Goal: Task Accomplishment & Management: Complete application form

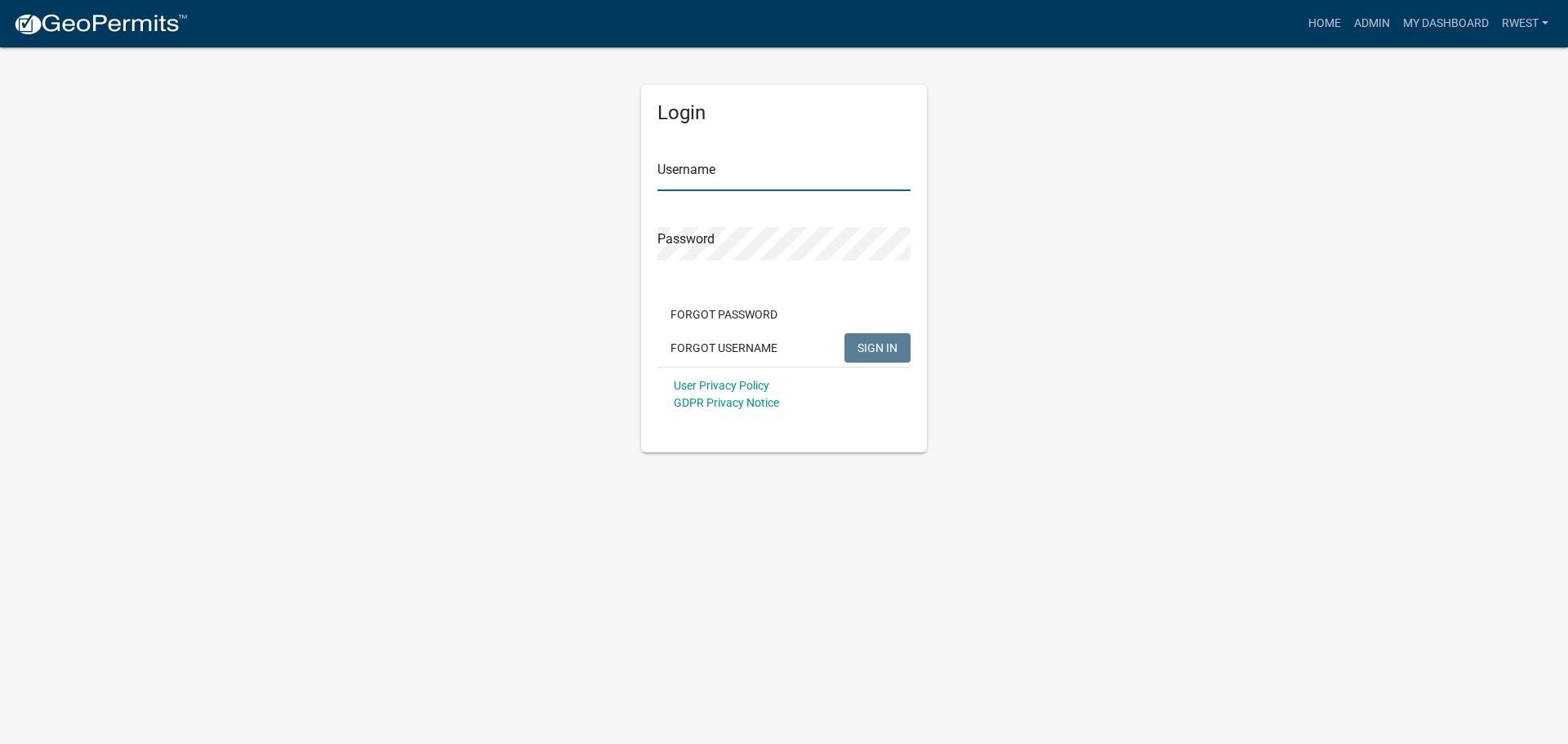
click at [709, 173] on input "Username" at bounding box center [783, 175] width 253 height 33
type input "rwest"
click at [844, 333] on button "SIGN IN" at bounding box center [877, 347] width 66 height 29
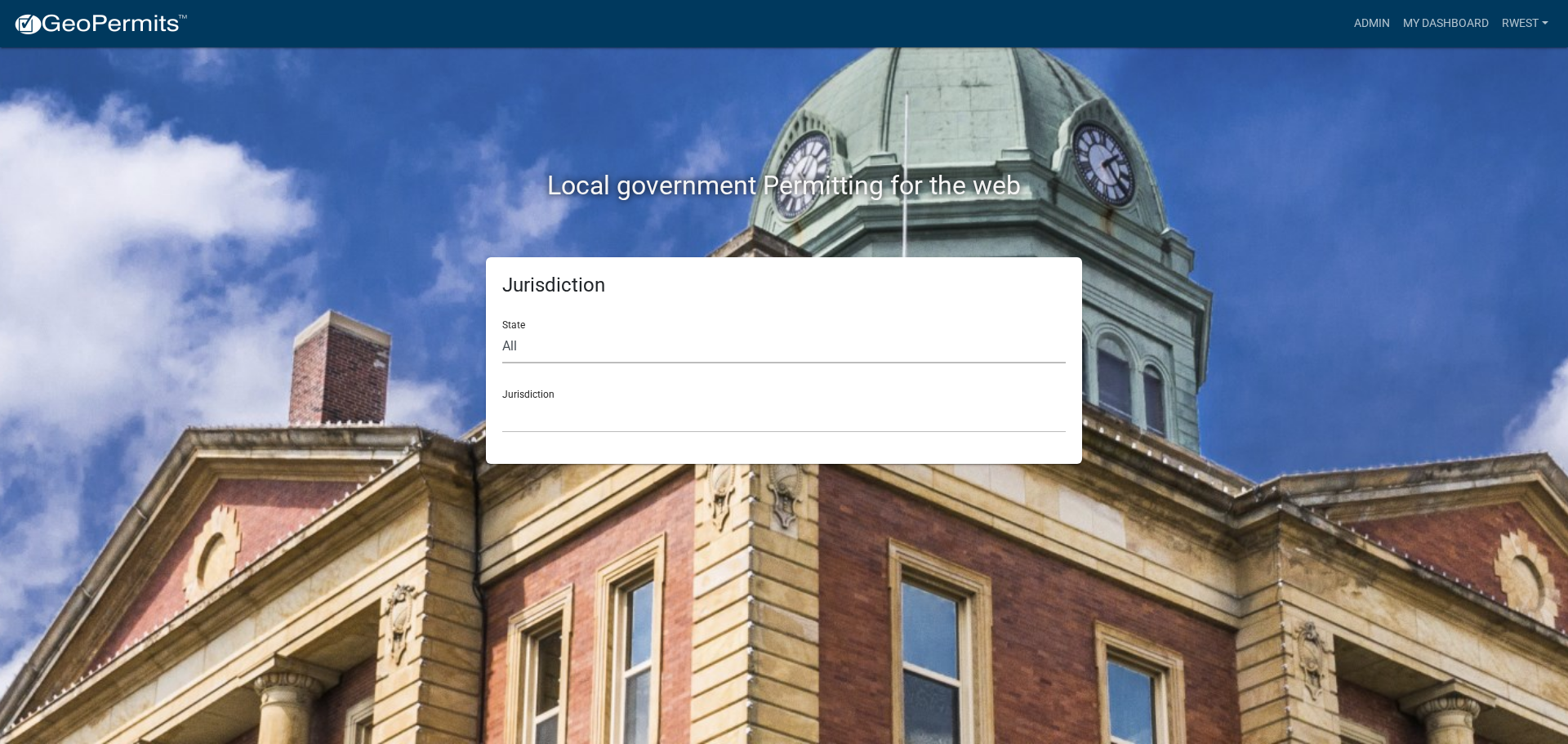
click at [555, 344] on select "All [US_STATE] [US_STATE] [US_STATE] [US_STATE] [US_STATE] [US_STATE] [US_STATE…" at bounding box center [783, 347] width 564 height 33
select select "[US_STATE]"
click at [502, 330] on select "All [US_STATE] [US_STATE] [US_STATE] [US_STATE] [US_STATE] [US_STATE] [US_STATE…" at bounding box center [783, 347] width 564 height 33
drag, startPoint x: 556, startPoint y: 362, endPoint x: 547, endPoint y: 419, distance: 57.7
click at [547, 419] on select "[GEOGRAPHIC_DATA], [US_STATE][PERSON_NAME][GEOGRAPHIC_DATA], [US_STATE][PERSON_…" at bounding box center [783, 416] width 564 height 33
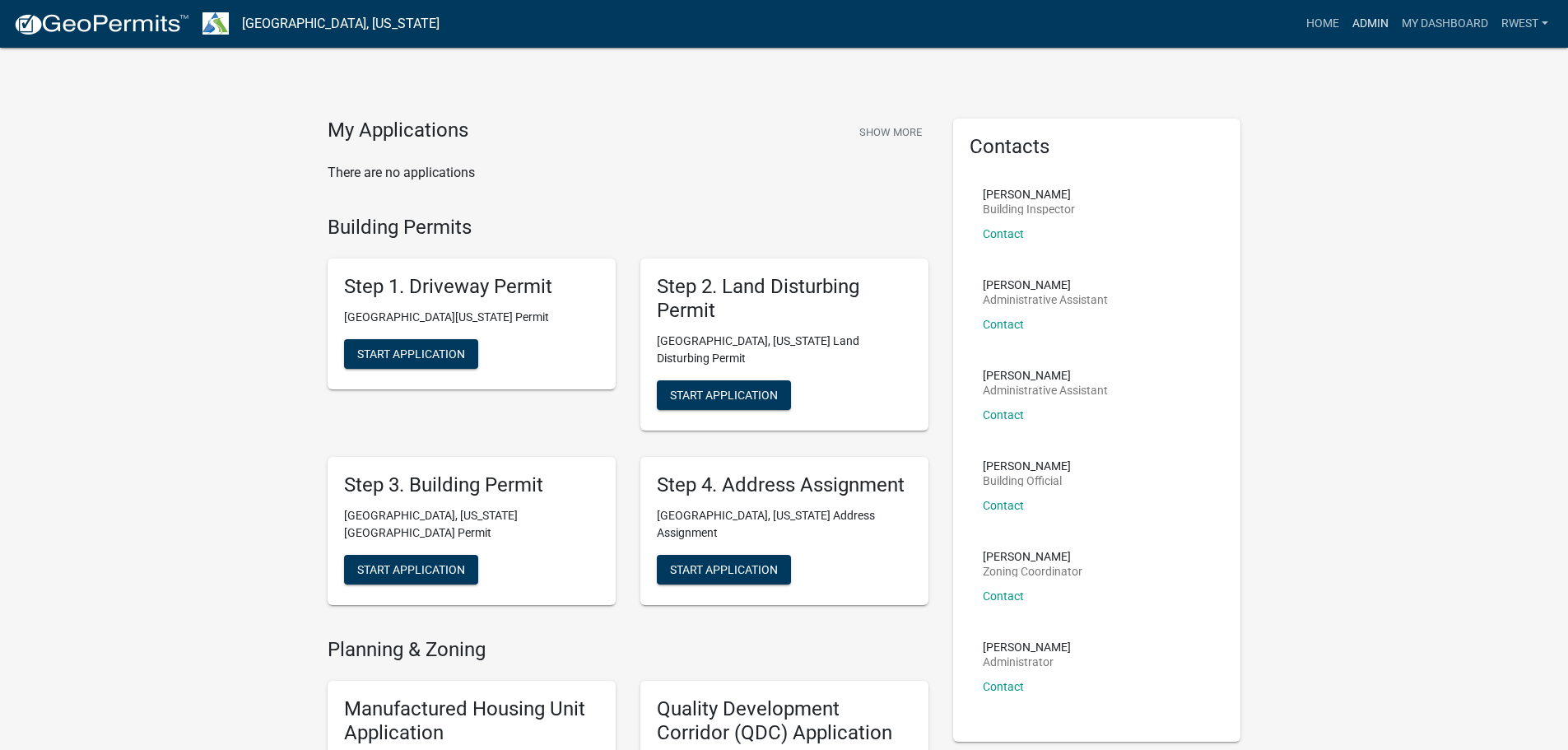
click at [1360, 25] on link "Admin" at bounding box center [1370, 24] width 50 height 31
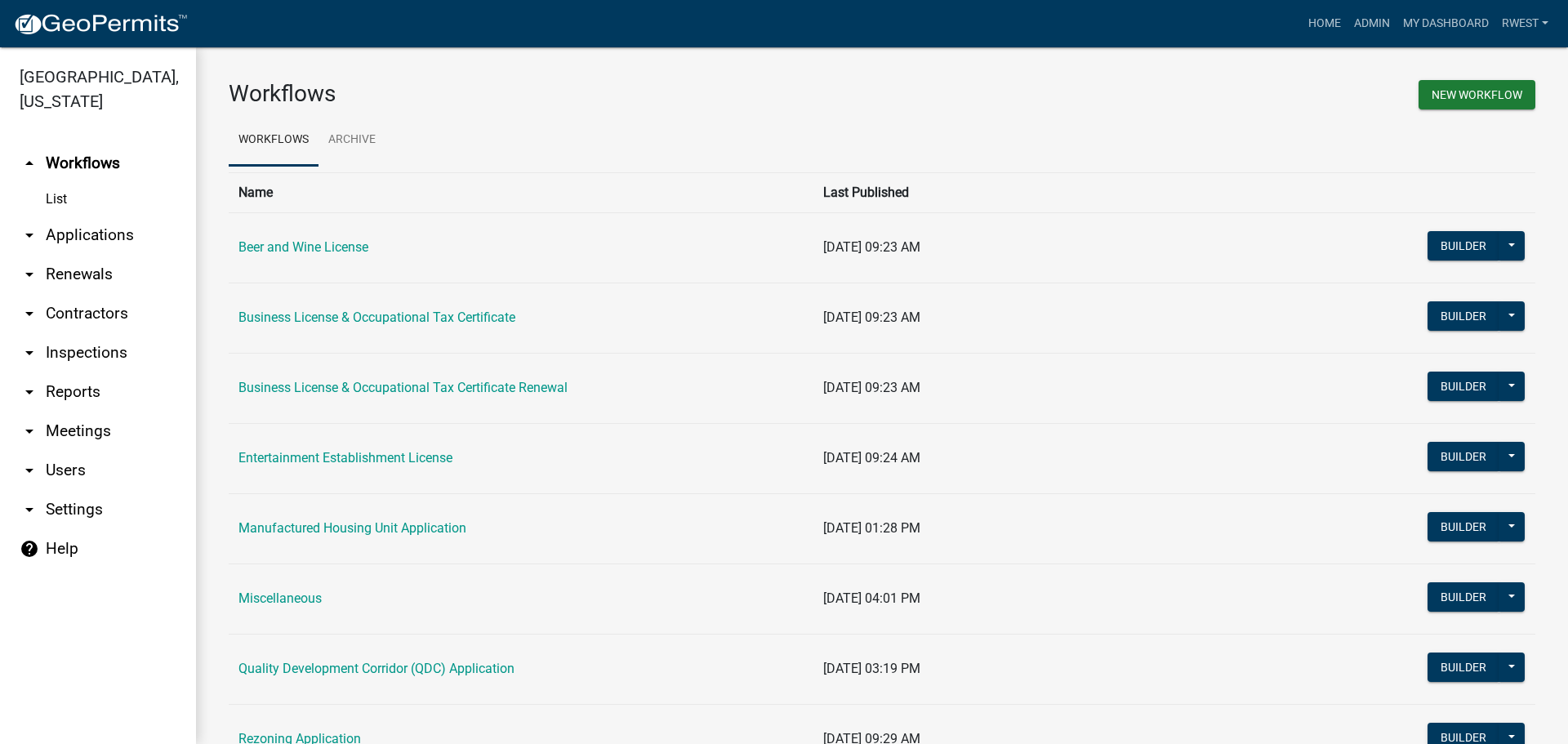
click at [67, 215] on link "arrow_drop_down Applications" at bounding box center [98, 235] width 196 height 39
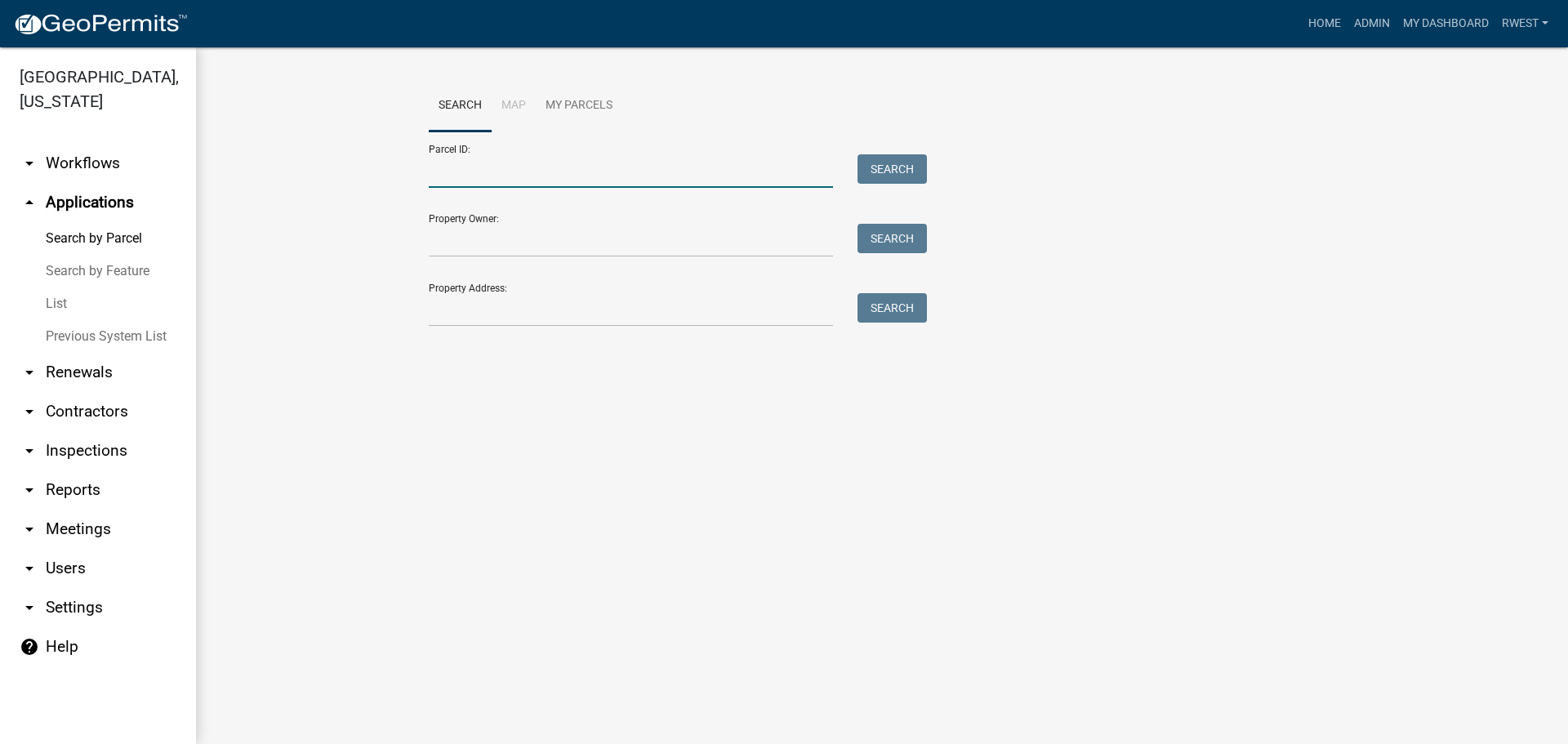
click at [457, 179] on input "Parcel ID:" at bounding box center [630, 171] width 404 height 33
paste input "0593 000002A"
type input "0593 000002A"
click at [908, 172] on button "Search" at bounding box center [892, 169] width 69 height 29
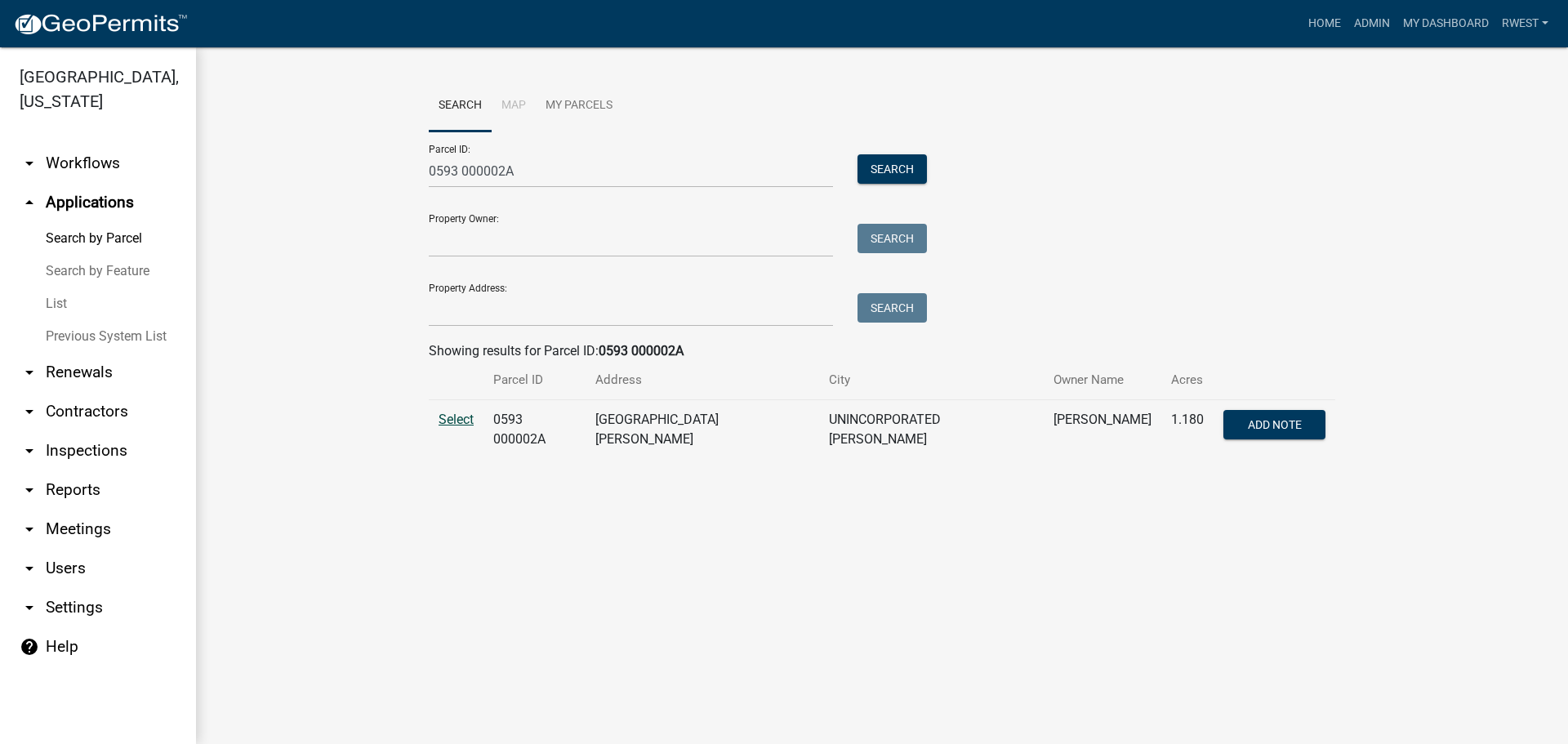
click at [458, 421] on span "Select" at bounding box center [456, 419] width 35 height 16
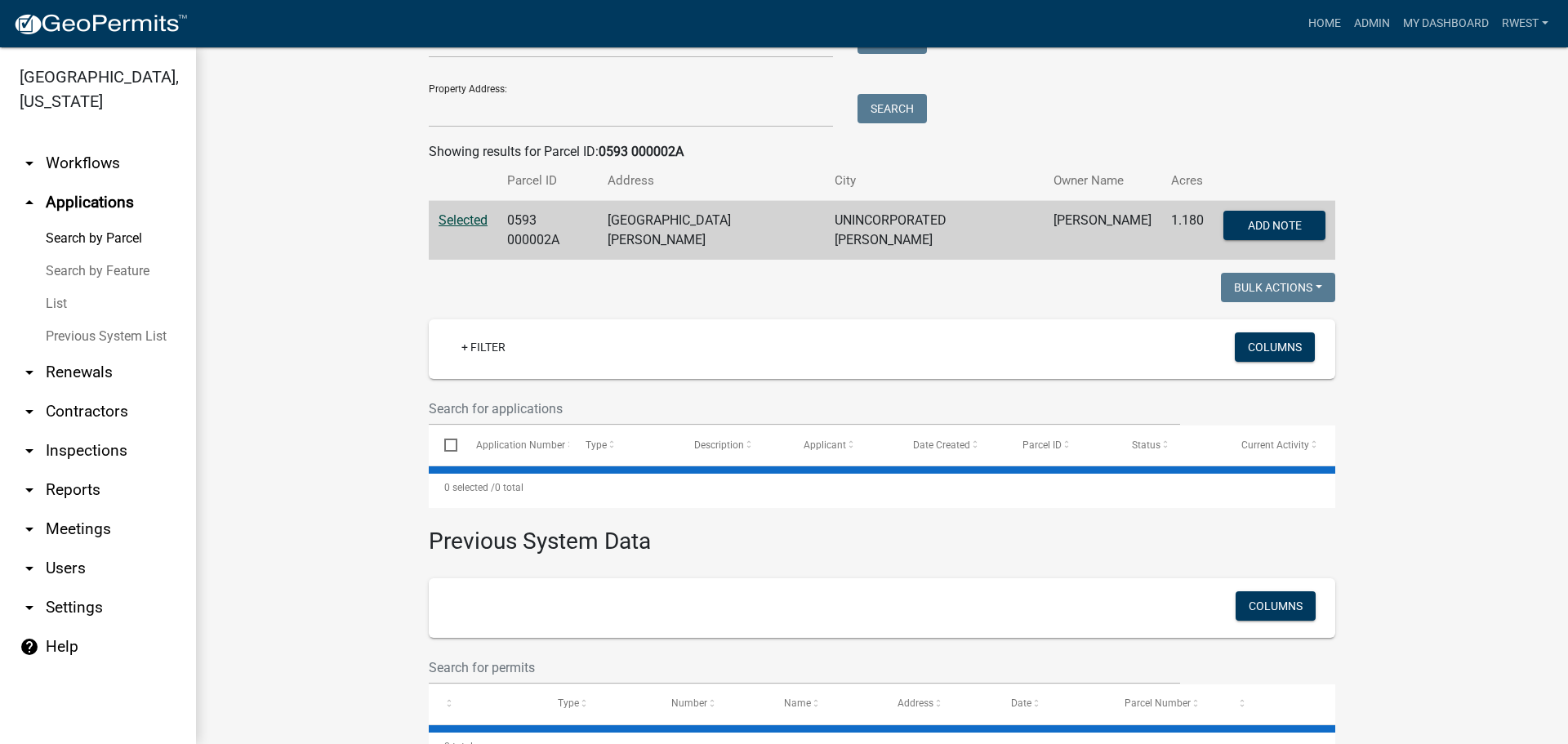
scroll to position [248, 0]
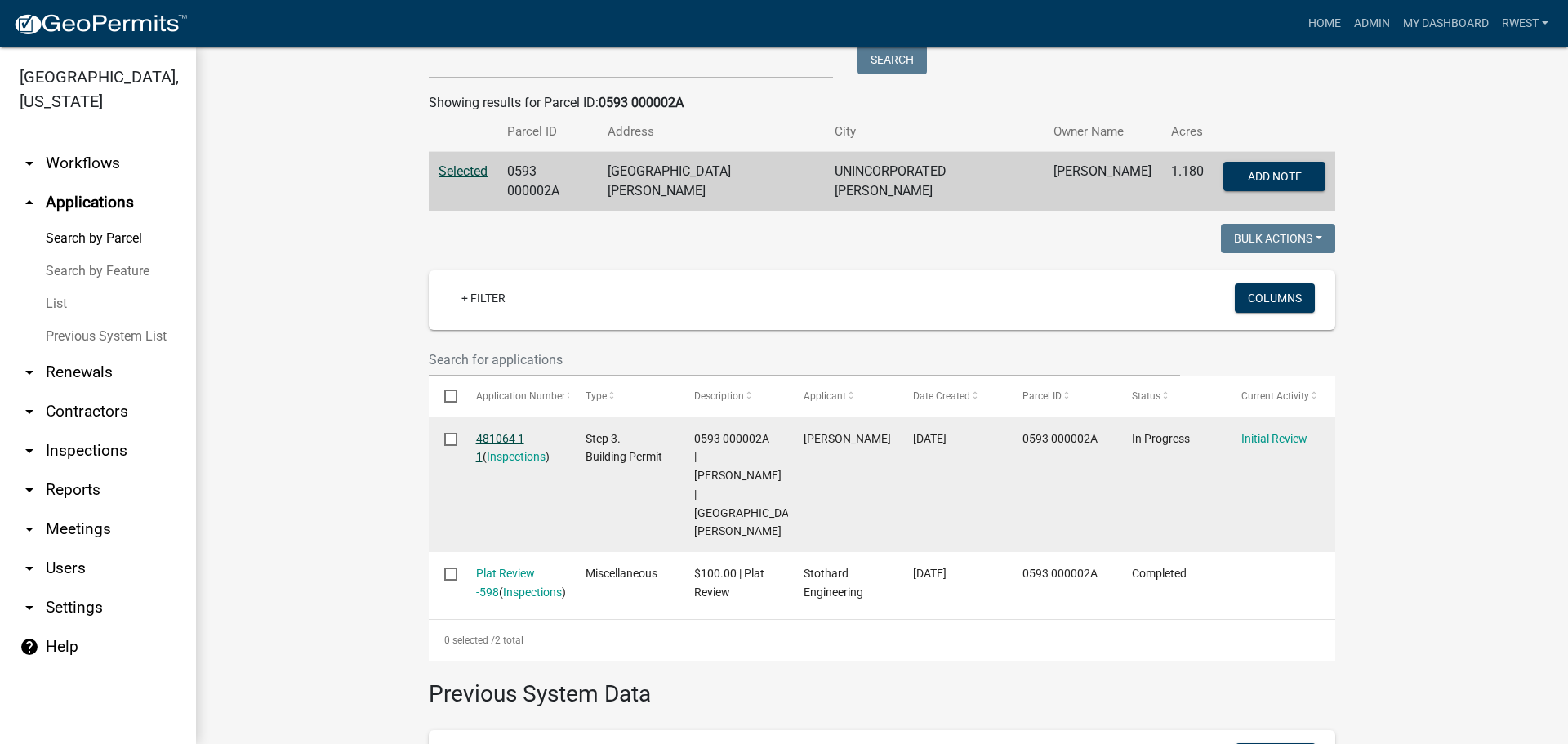
click at [488, 432] on link "481064 1 1" at bounding box center [500, 448] width 48 height 32
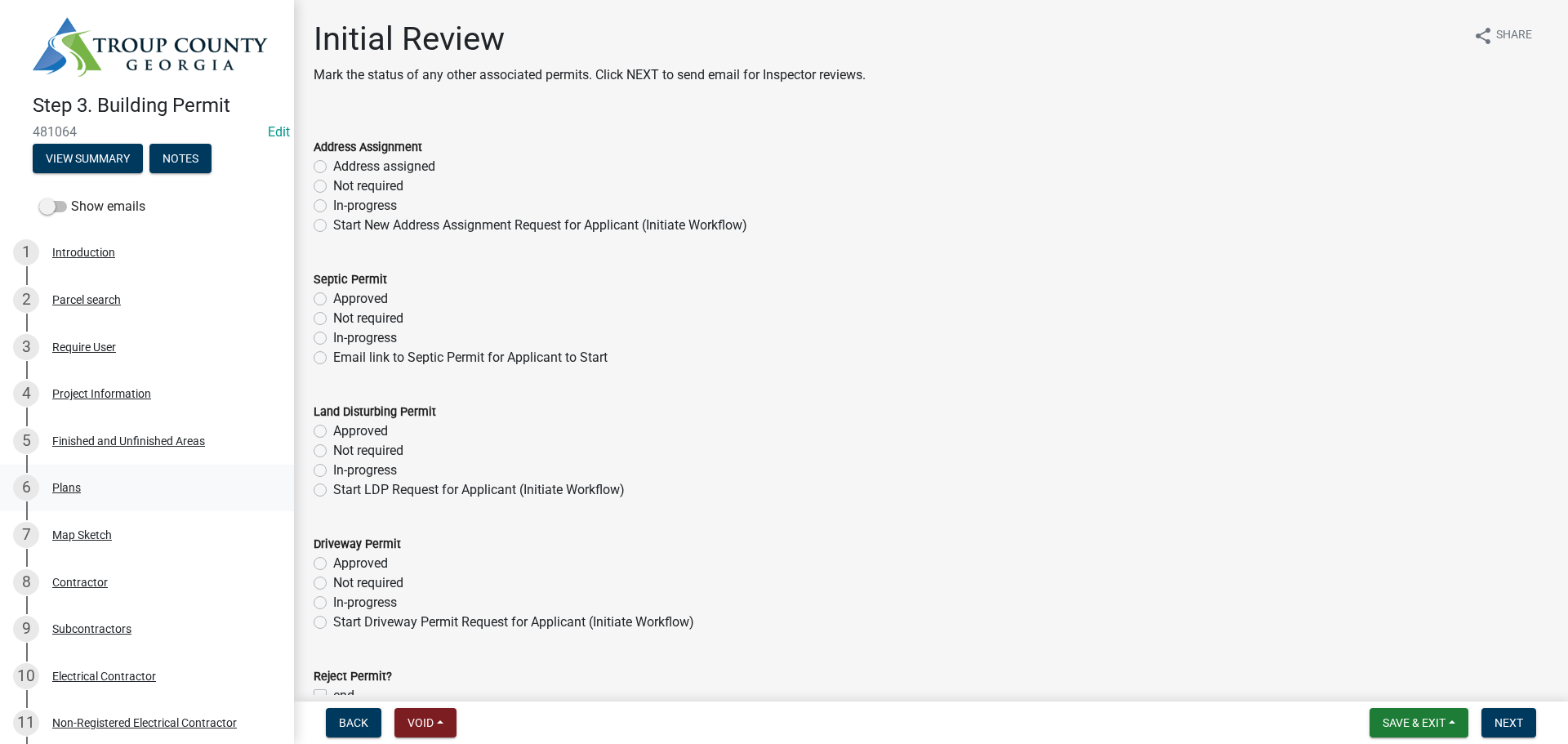
click at [29, 488] on div "6" at bounding box center [26, 487] width 26 height 26
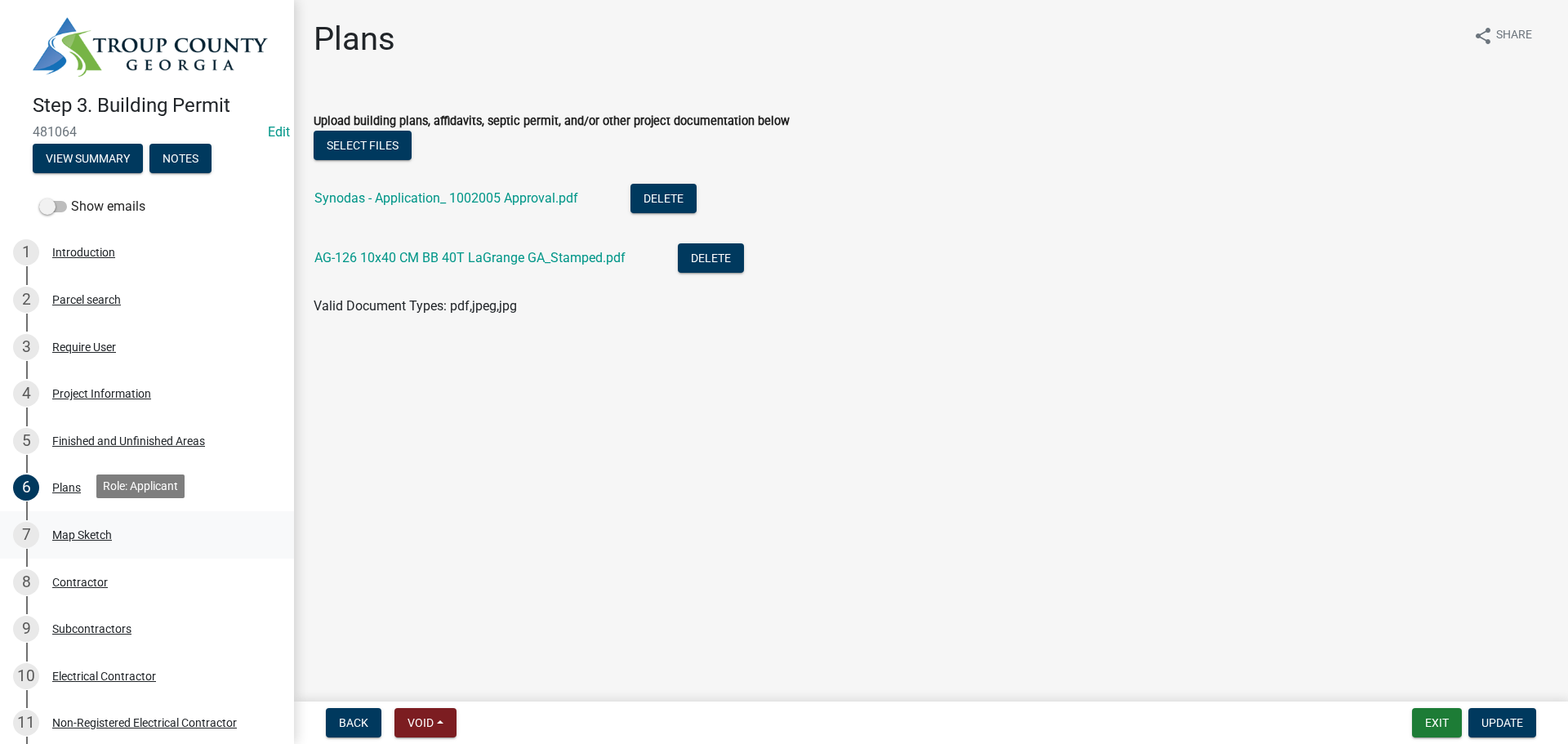
click at [34, 537] on div "7" at bounding box center [26, 534] width 26 height 26
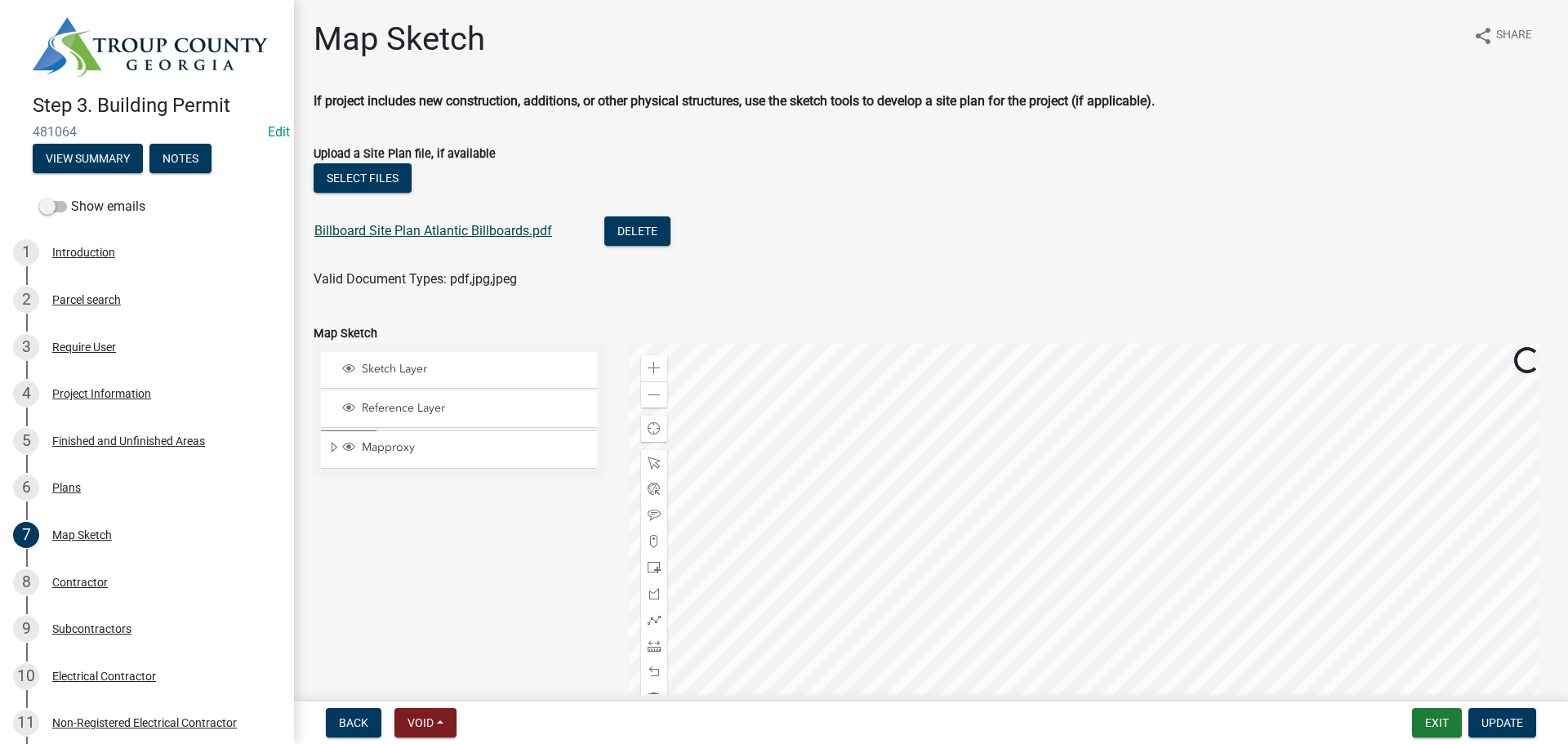
click at [498, 228] on link "Billboard Site Plan Atlantic Billboards.pdf" at bounding box center [432, 230] width 238 height 16
click at [382, 186] on button "Select files" at bounding box center [362, 178] width 98 height 29
click at [361, 177] on button "Select files" at bounding box center [362, 178] width 98 height 29
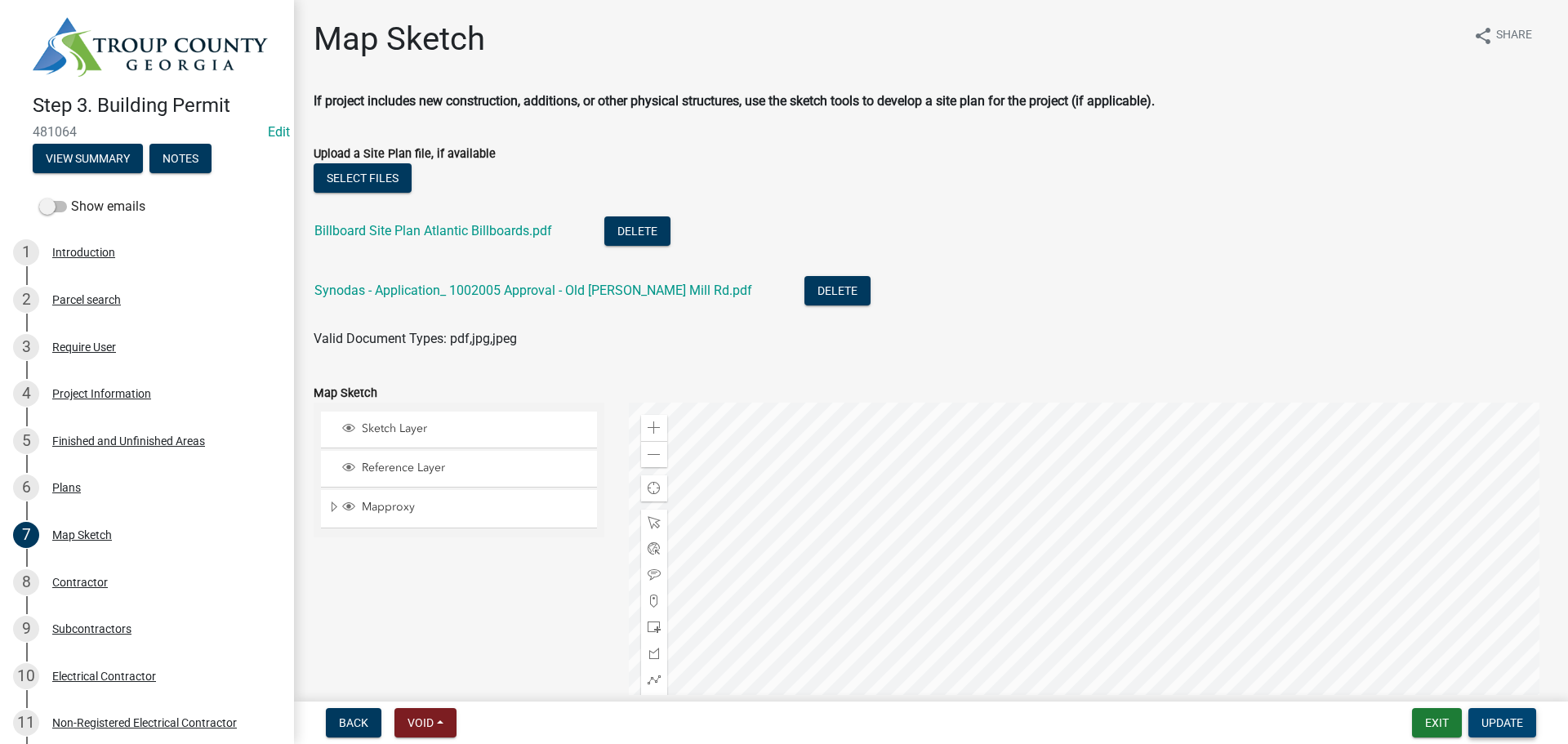
click at [1514, 728] on span "Update" at bounding box center [1502, 723] width 42 height 13
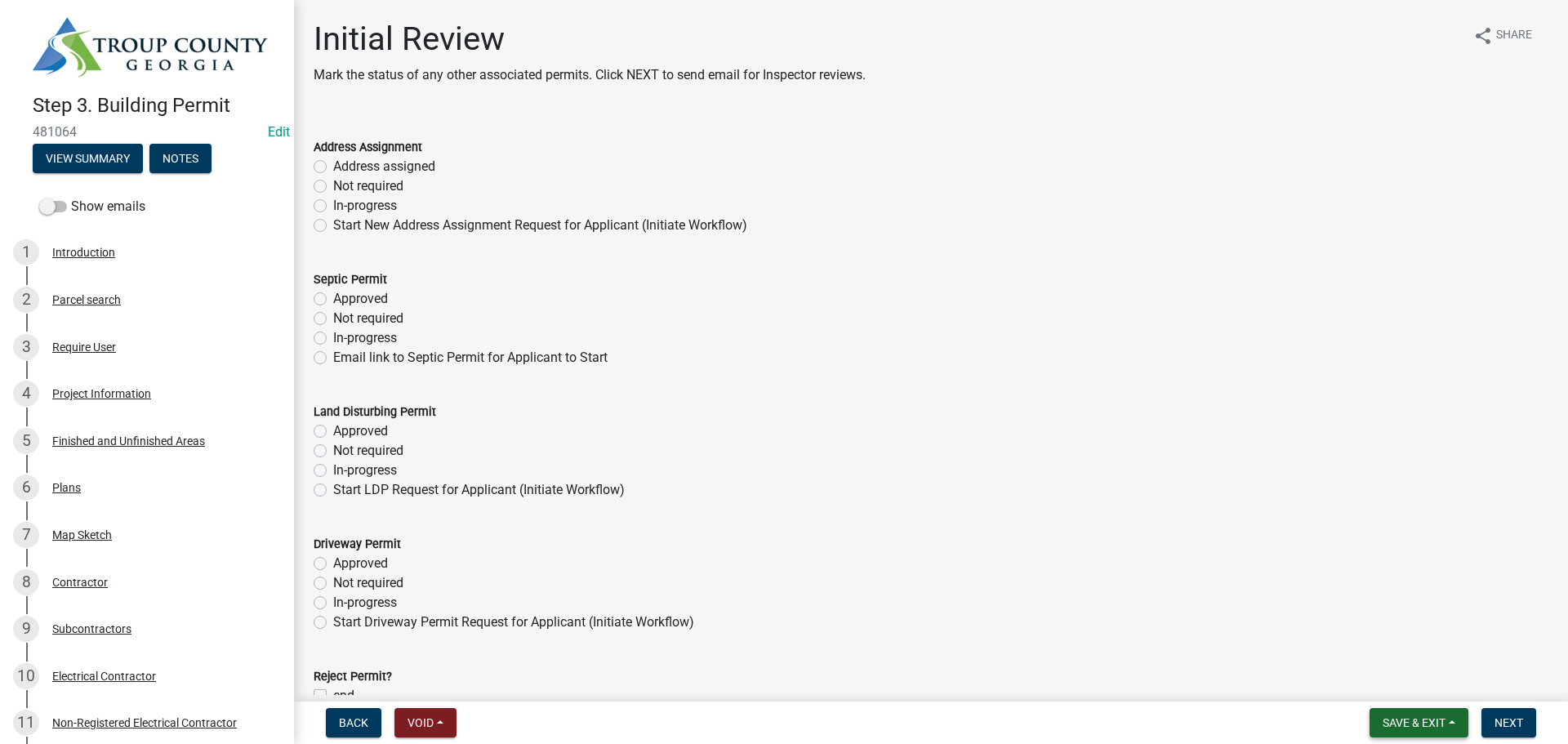
click at [1413, 728] on span "Save & Exit" at bounding box center [1414, 723] width 63 height 13
click at [1391, 683] on button "Save & Exit" at bounding box center [1403, 680] width 130 height 39
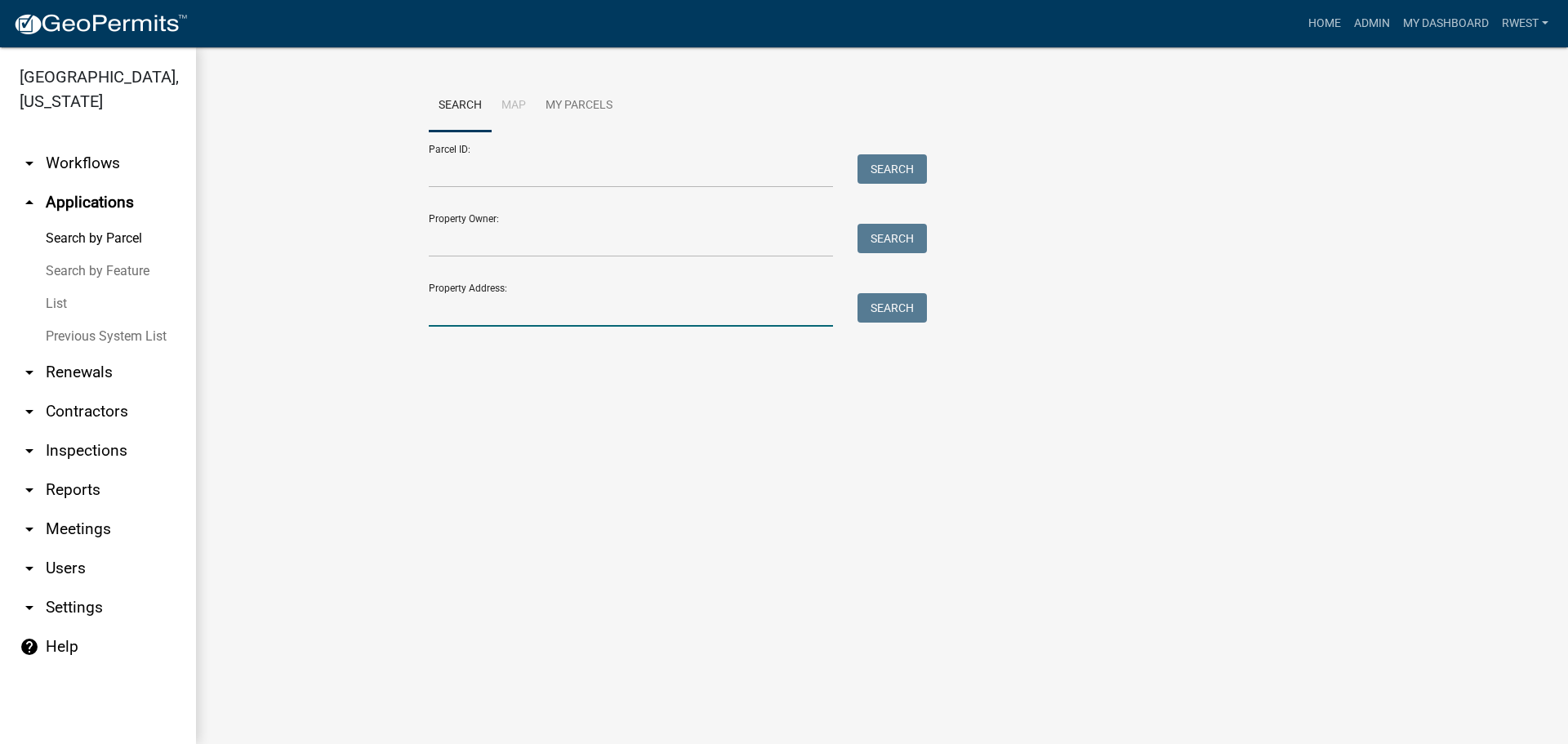
click at [437, 312] on input "Property Address:" at bounding box center [630, 310] width 404 height 33
type input "3337 [PERSON_NAME]"
click at [883, 314] on button "Search" at bounding box center [892, 307] width 69 height 29
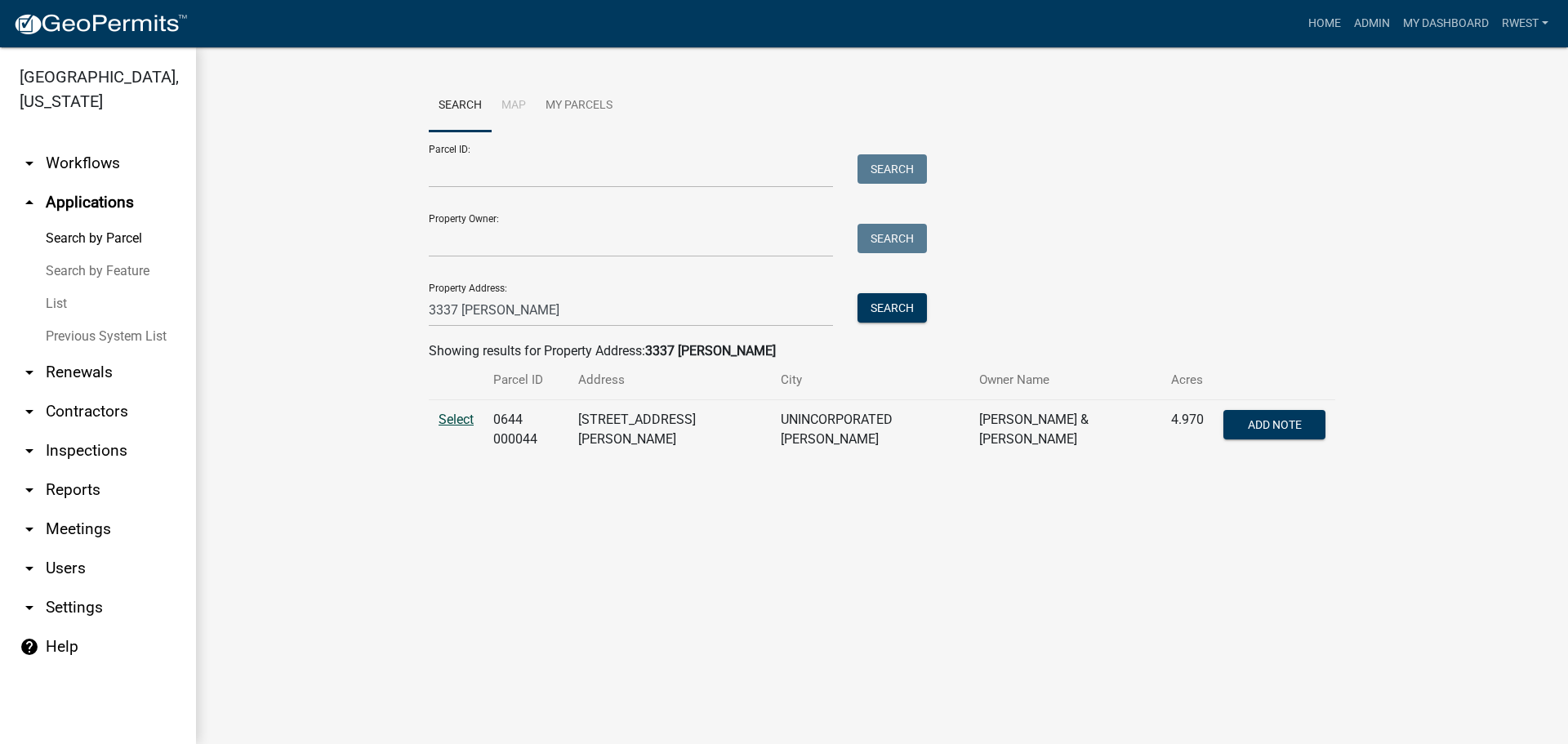
click at [452, 418] on span "Select" at bounding box center [456, 419] width 35 height 16
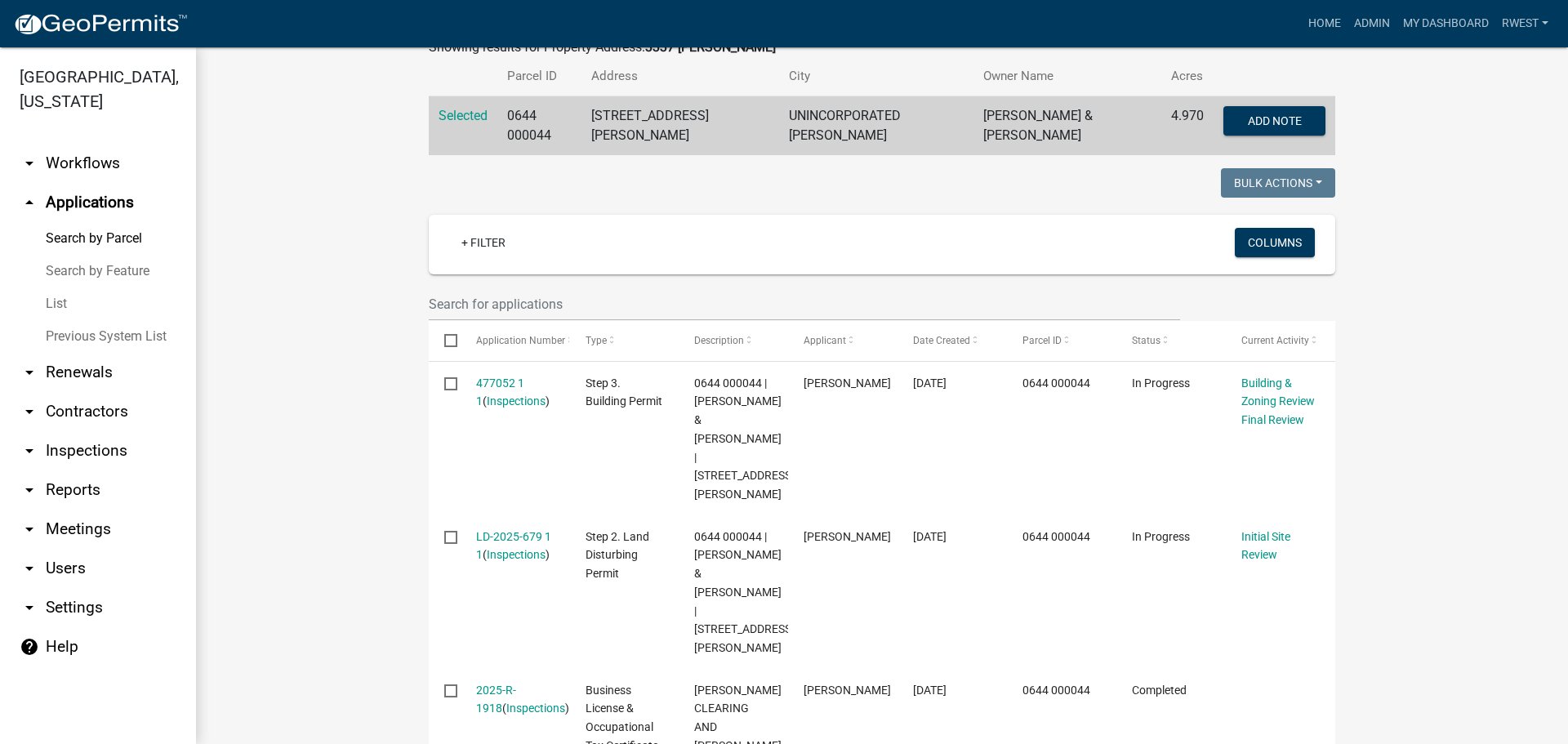
scroll to position [408, 0]
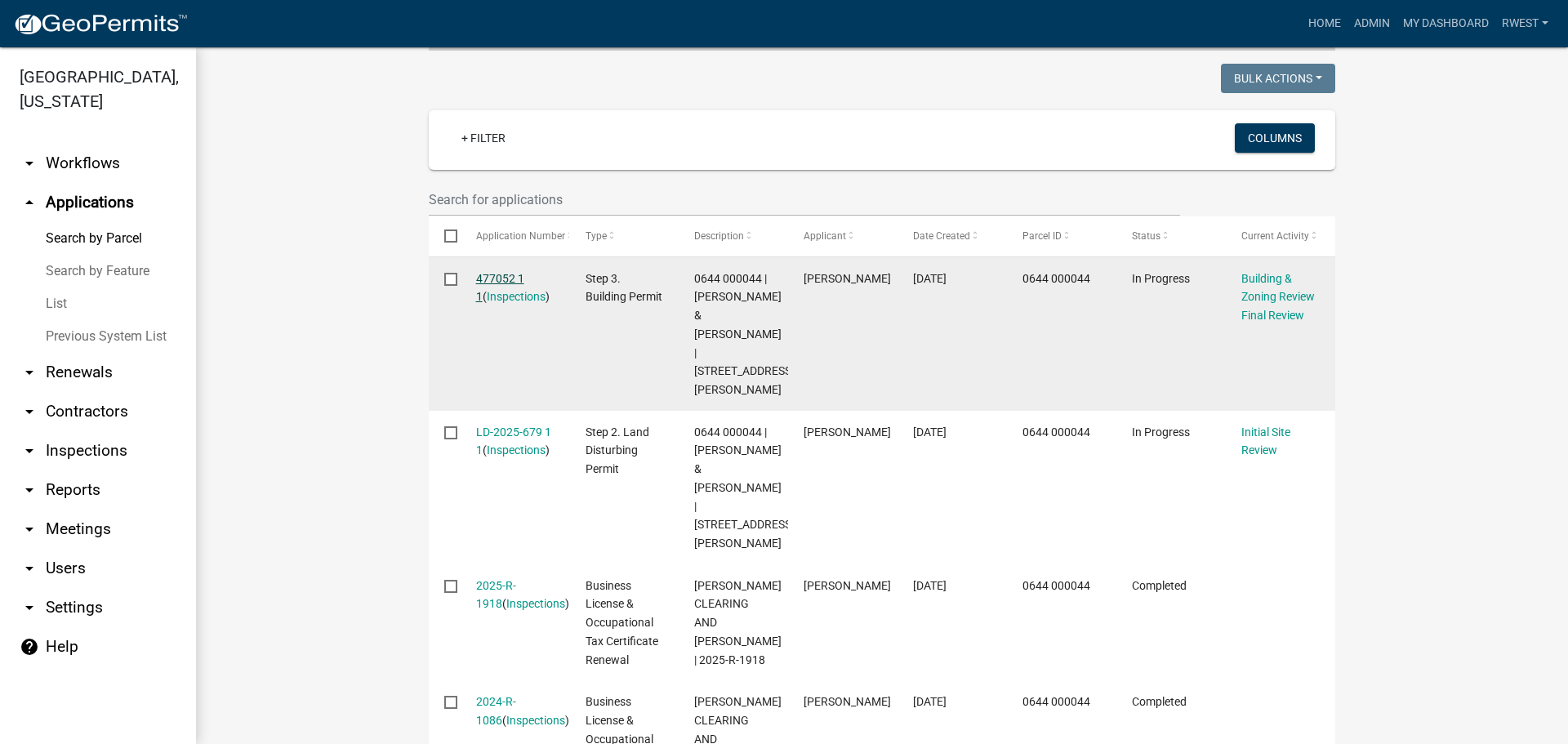
click at [484, 272] on link "477052 1 1" at bounding box center [500, 288] width 48 height 32
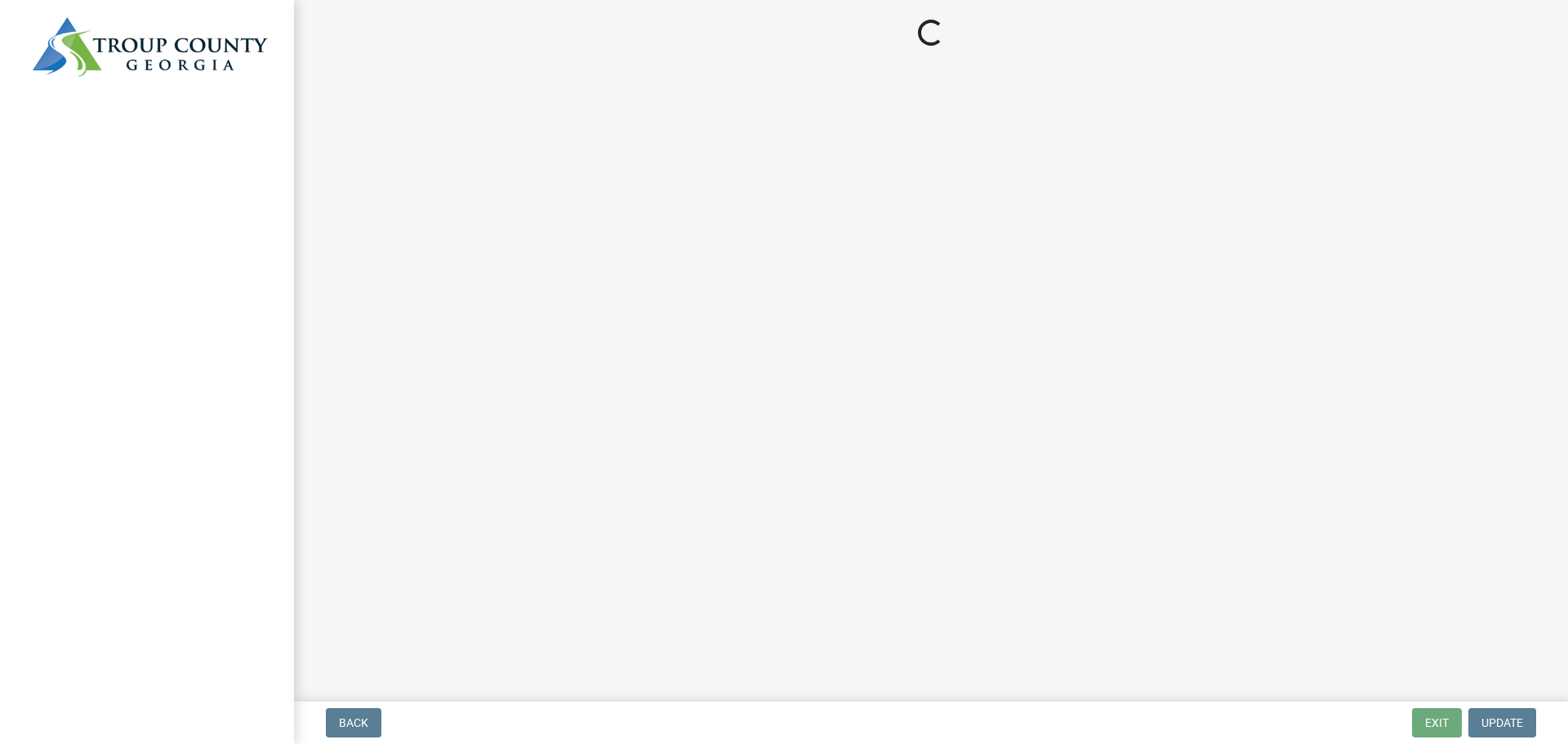
select select "d688b2a4-394c-4e7e-bf27-4f07b97f5404"
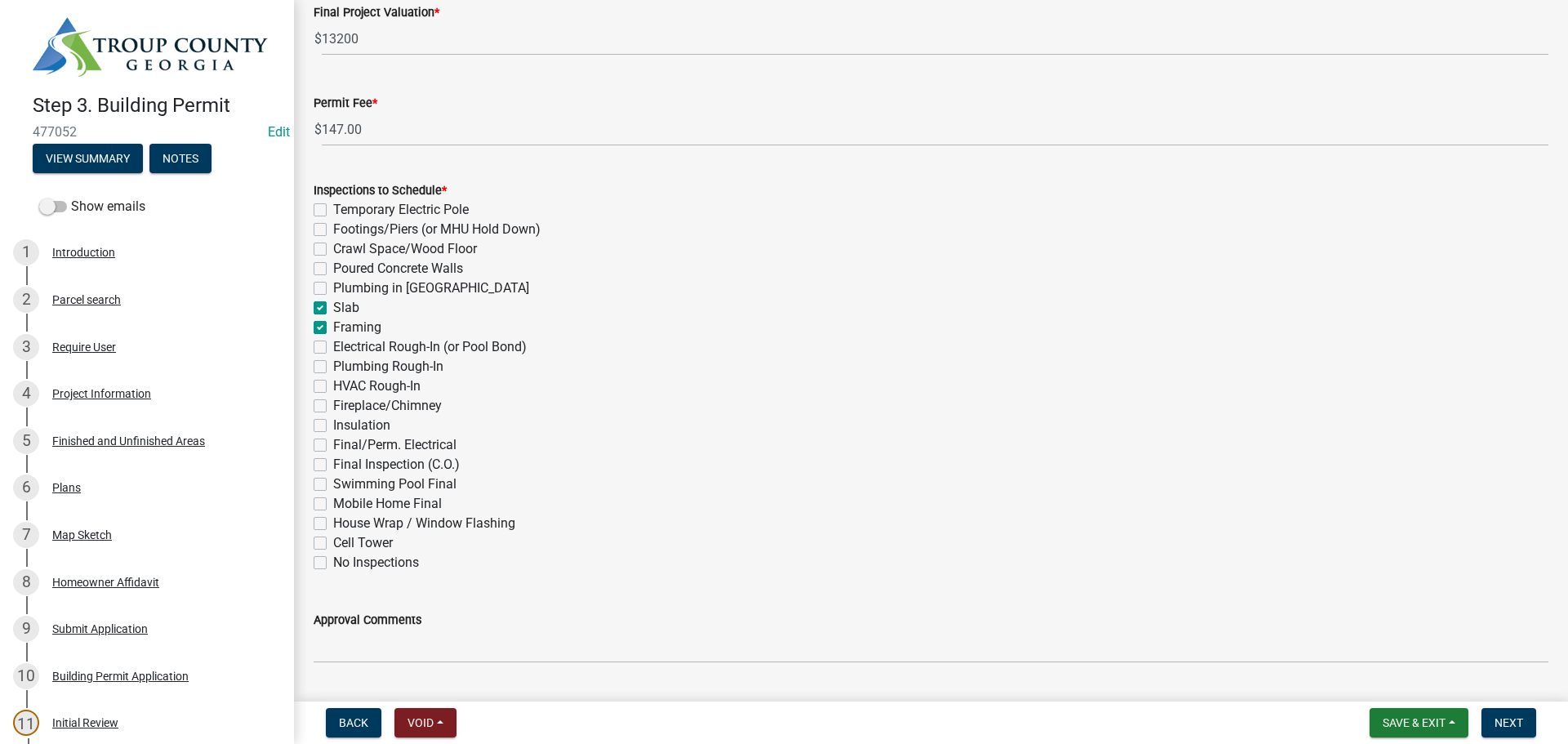
scroll to position [535, 0]
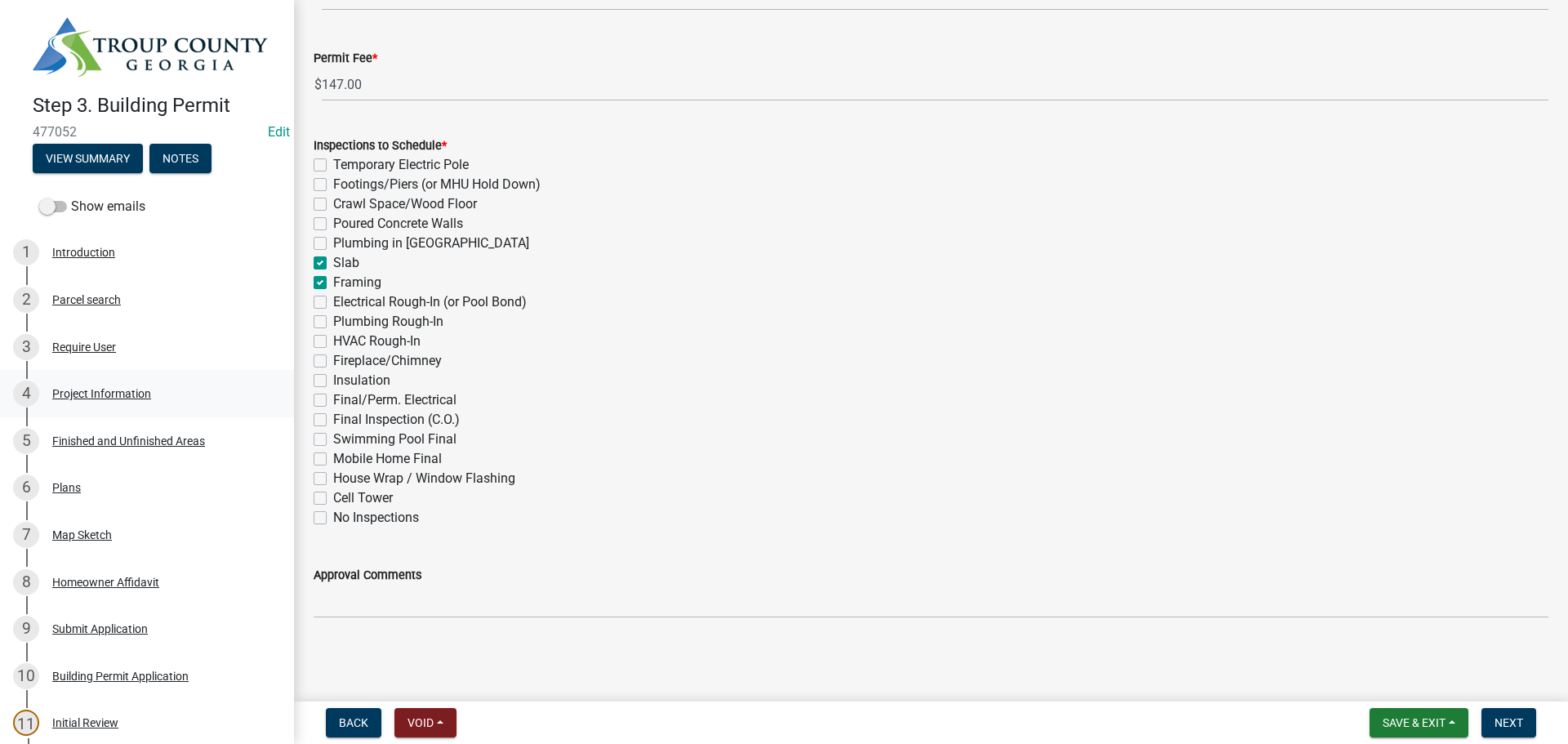
click at [21, 385] on div "4" at bounding box center [26, 393] width 26 height 26
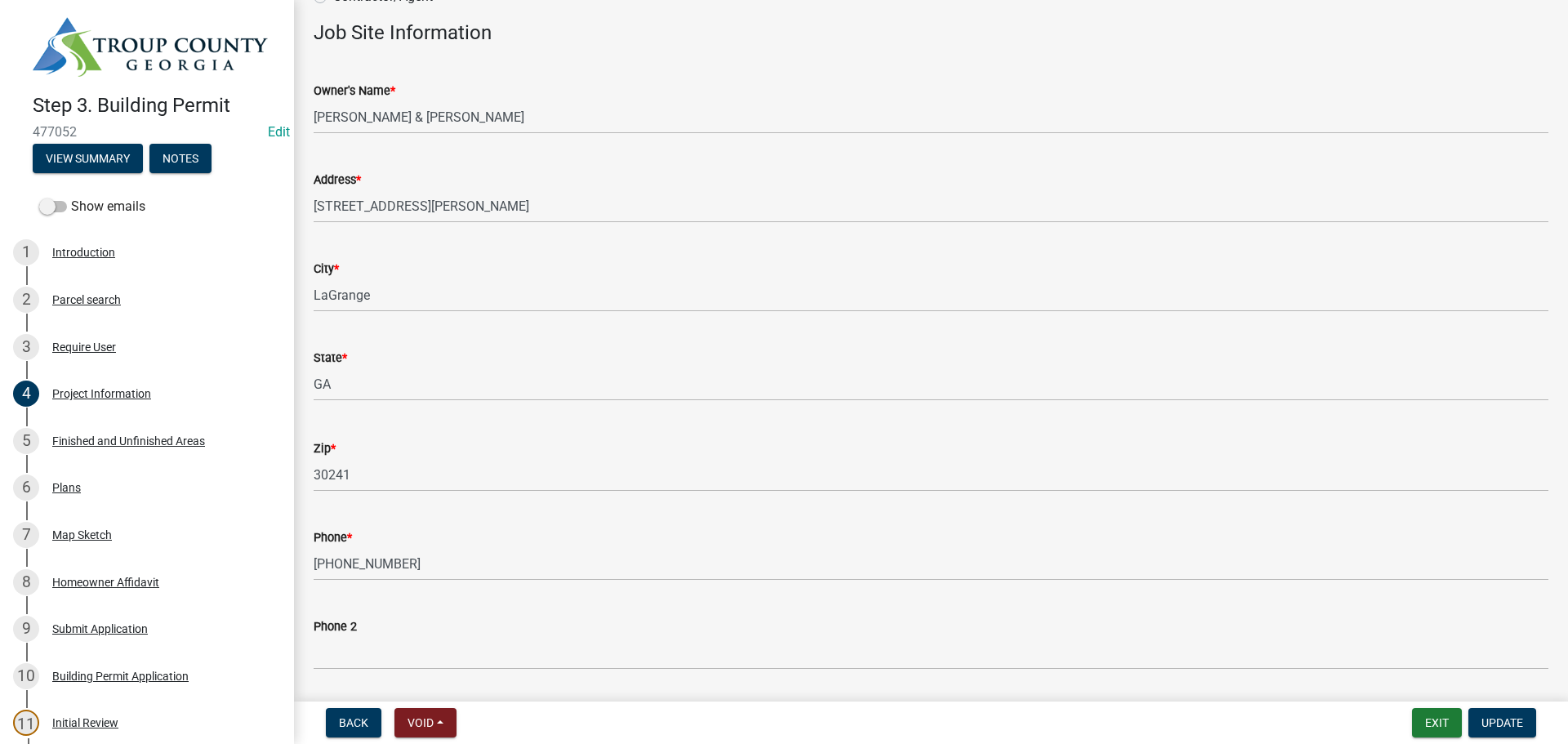
scroll to position [0, 0]
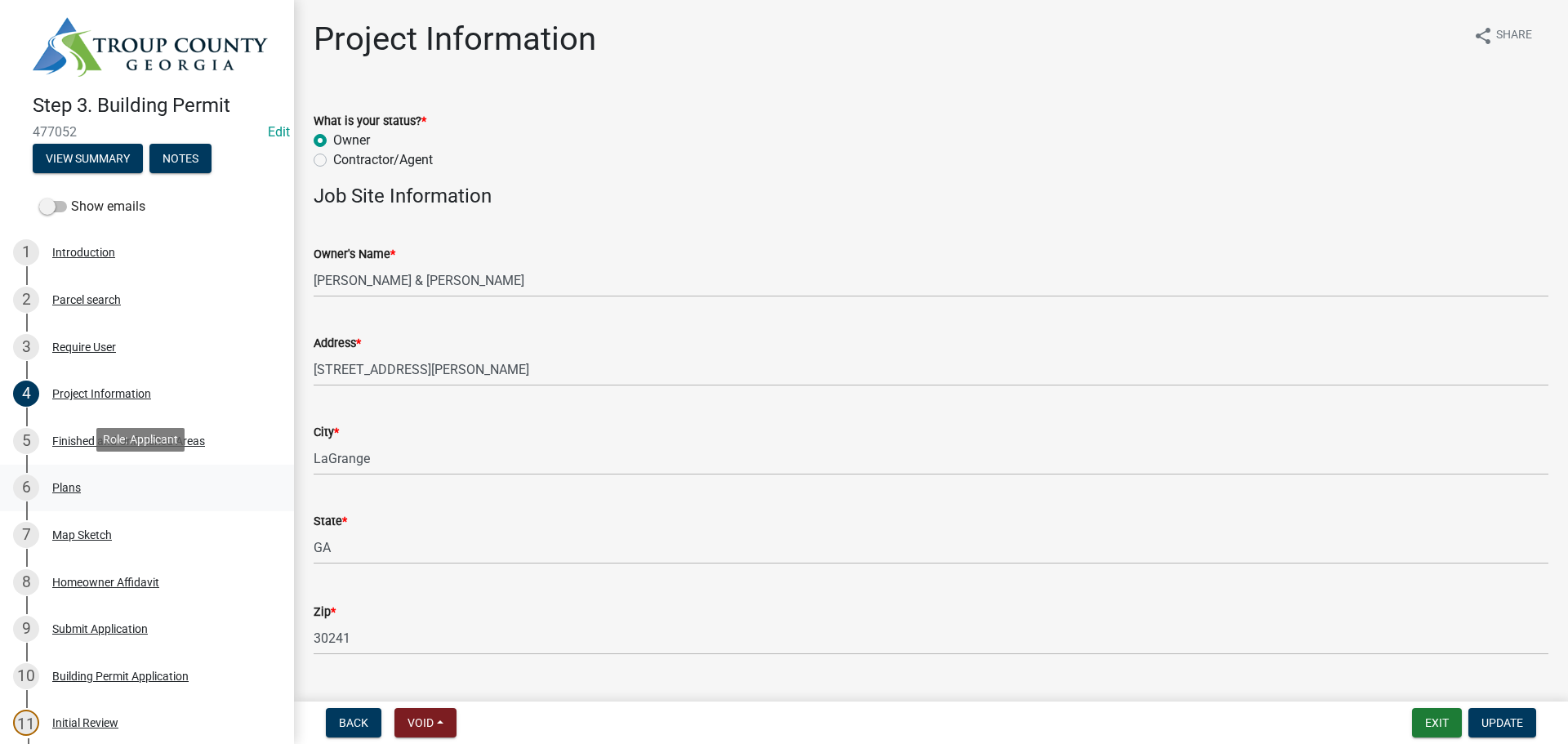
click at [71, 484] on div "Plans" at bounding box center [67, 488] width 28 height 12
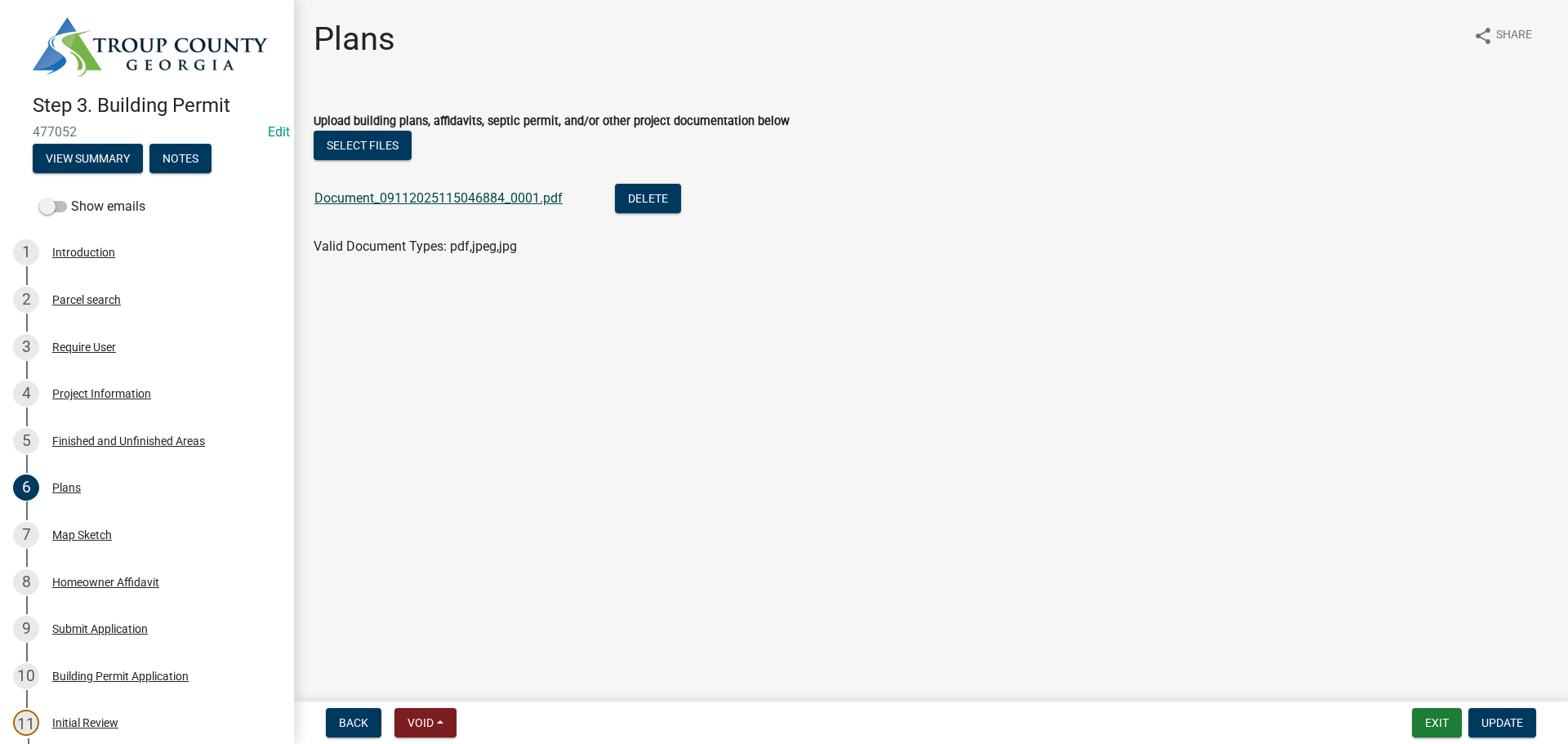
click at [513, 200] on link "Document_09112025115046884_0001.pdf" at bounding box center [438, 198] width 248 height 16
click at [89, 389] on div "Project Information" at bounding box center [102, 394] width 99 height 12
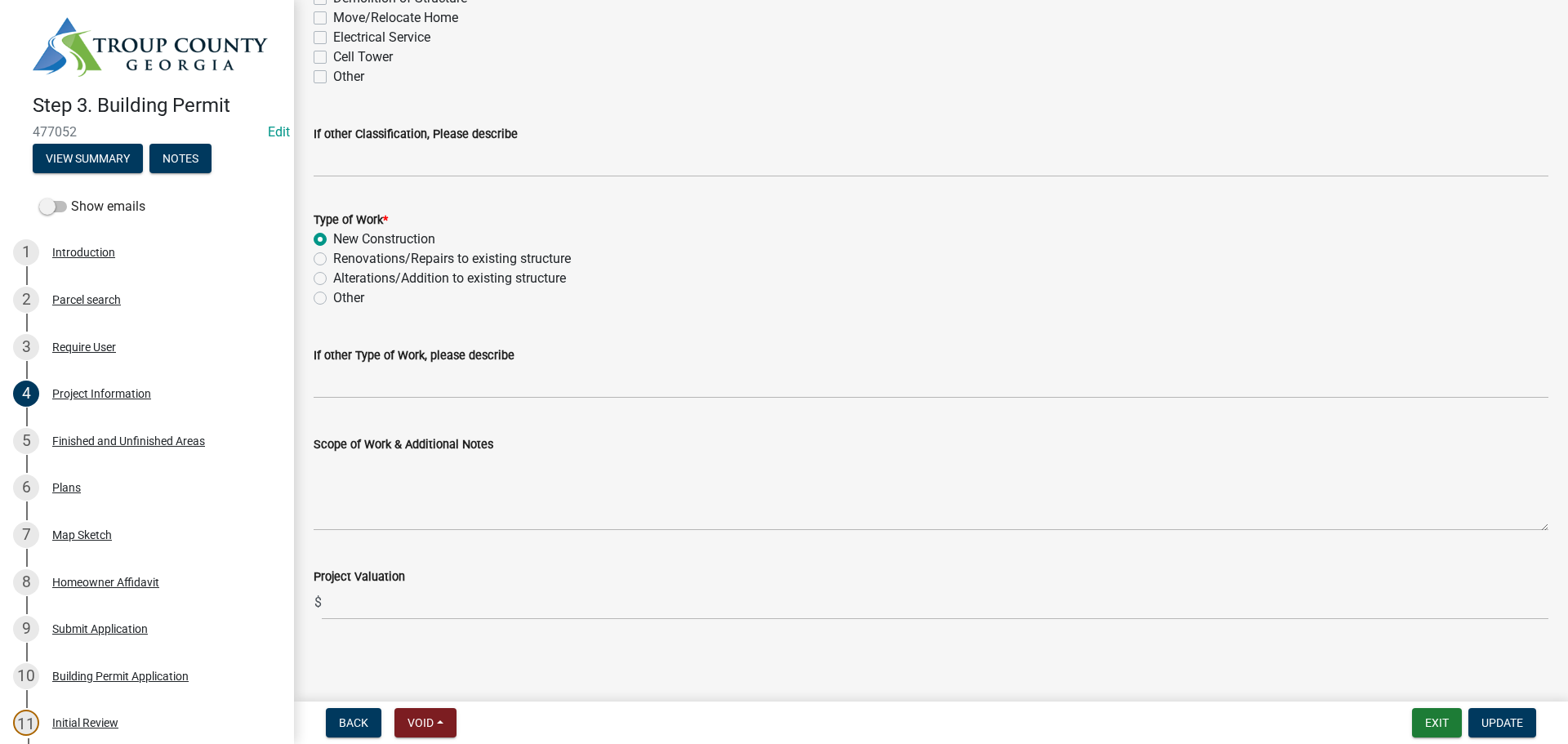
scroll to position [1526, 0]
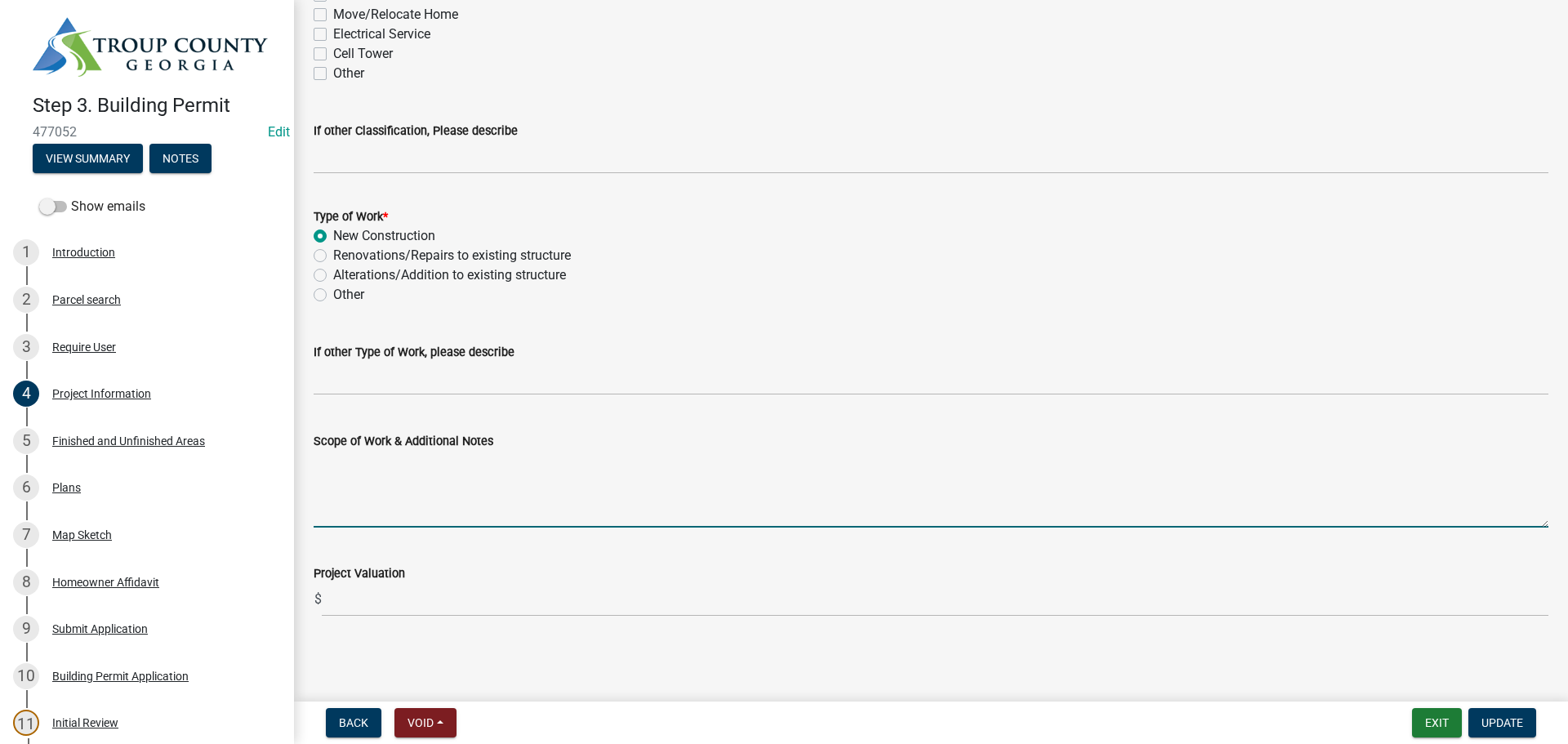
click at [330, 517] on textarea "Scope of Work & Additional Notes" at bounding box center [931, 489] width 1235 height 77
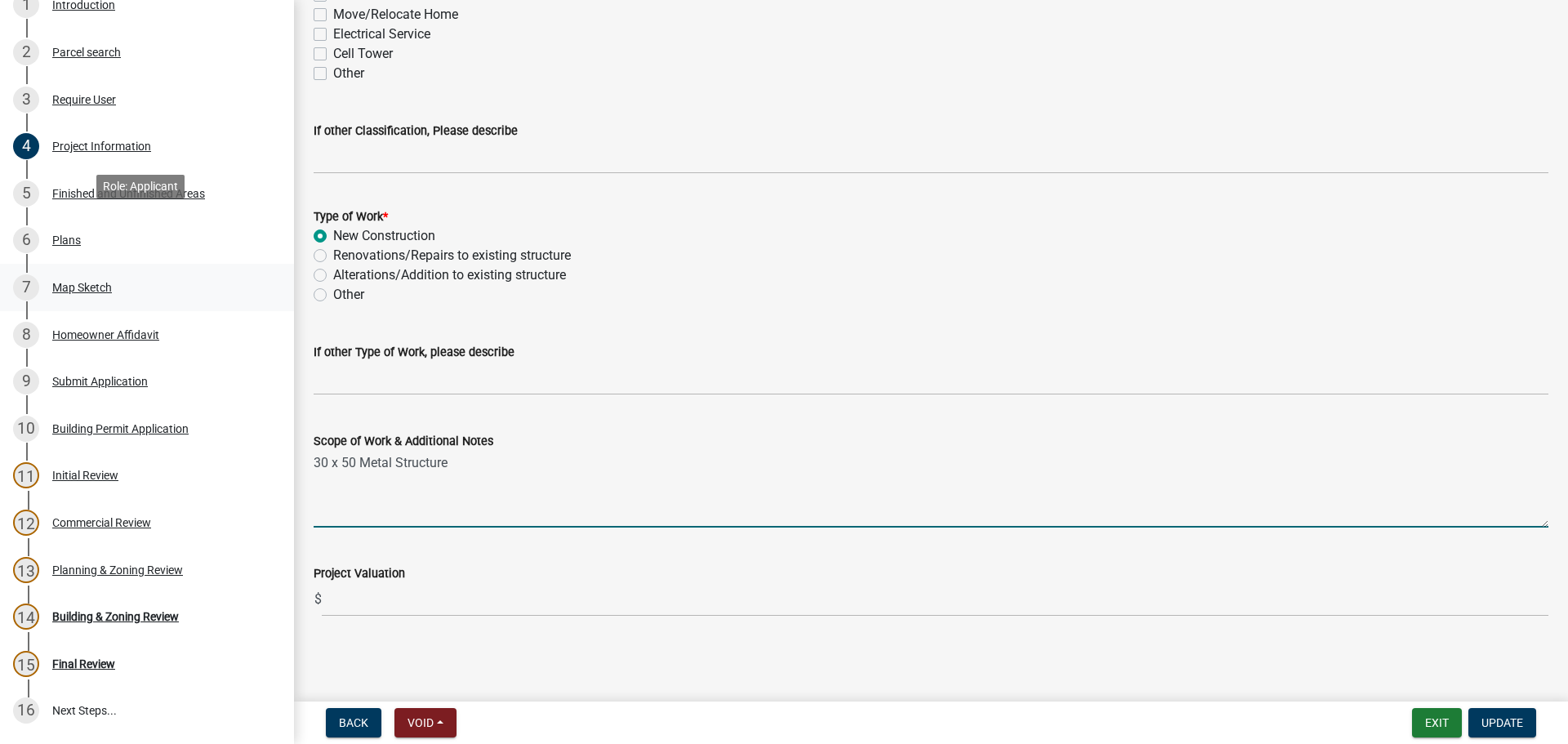
scroll to position [350, 0]
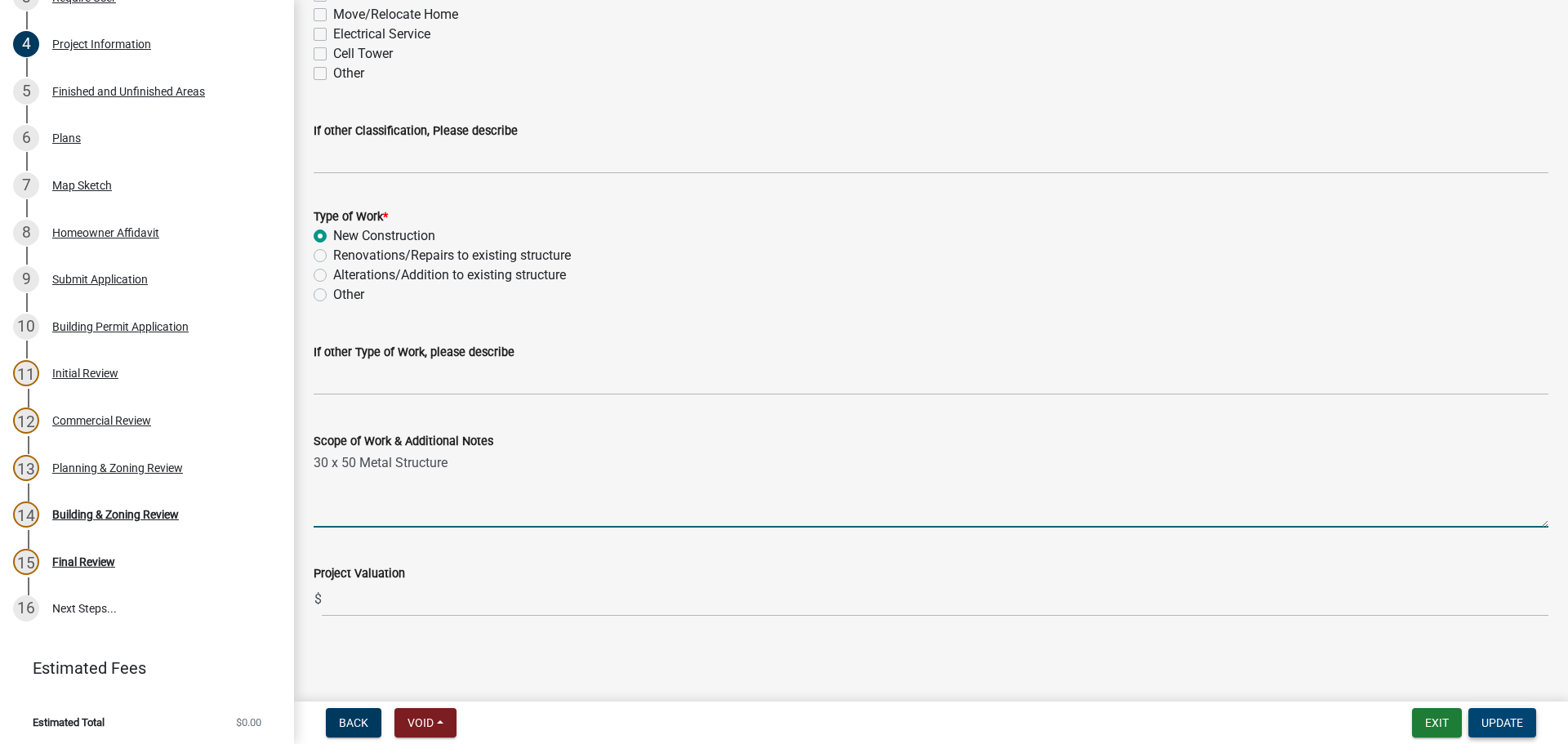
type textarea "30 x 50 Metal Structure"
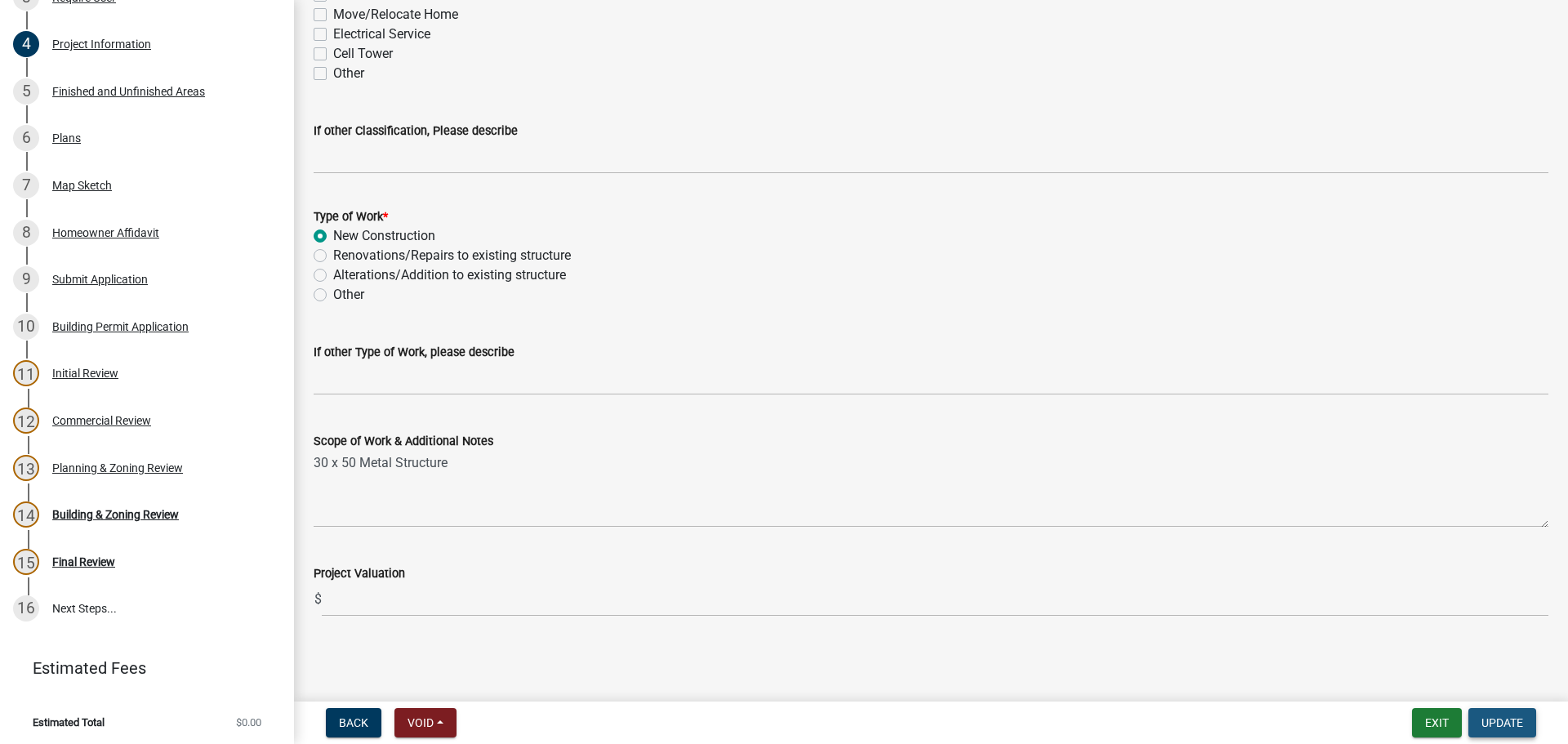
click at [1497, 718] on span "Update" at bounding box center [1502, 723] width 42 height 13
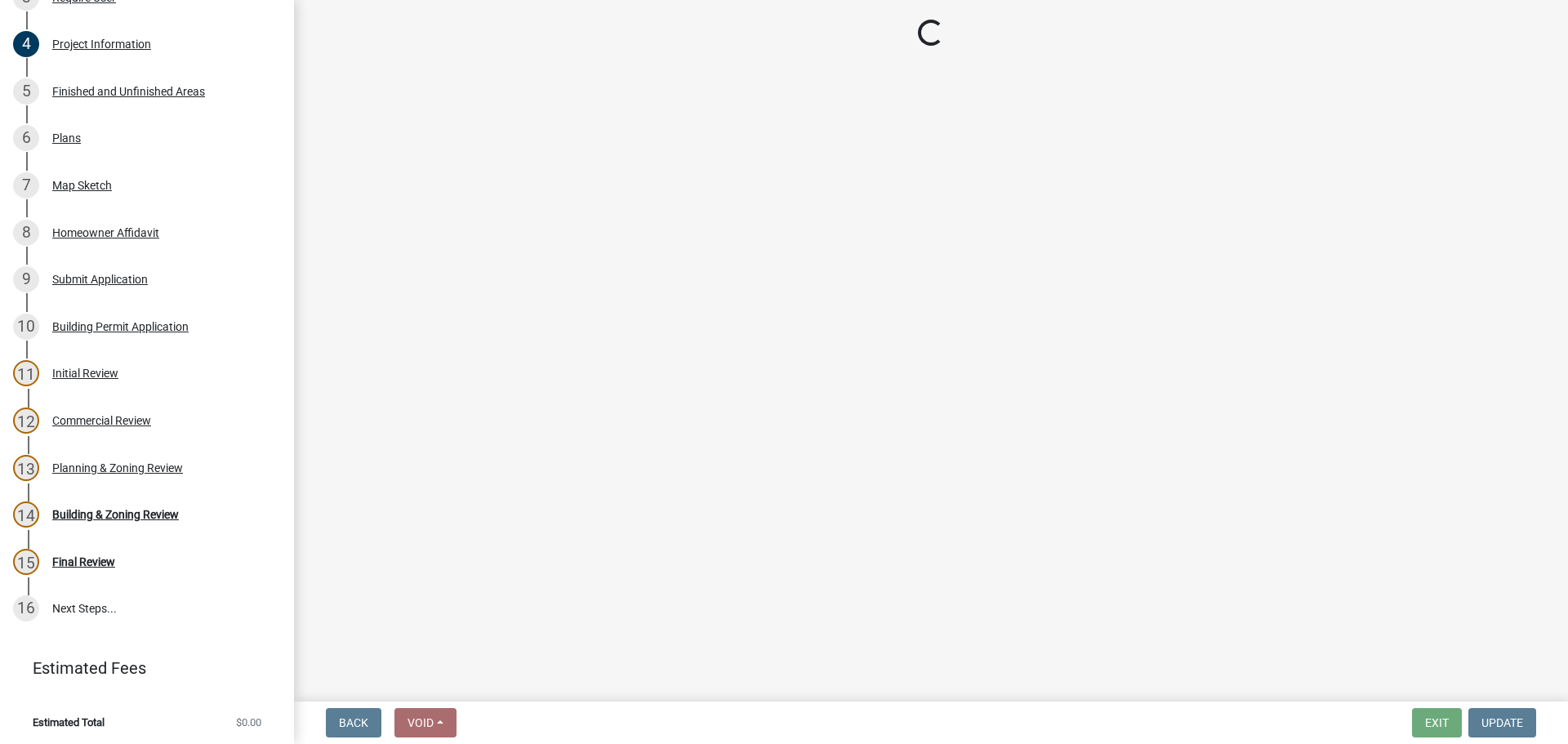
select select "d688b2a4-394c-4e7e-bf27-4f07b97f5404"
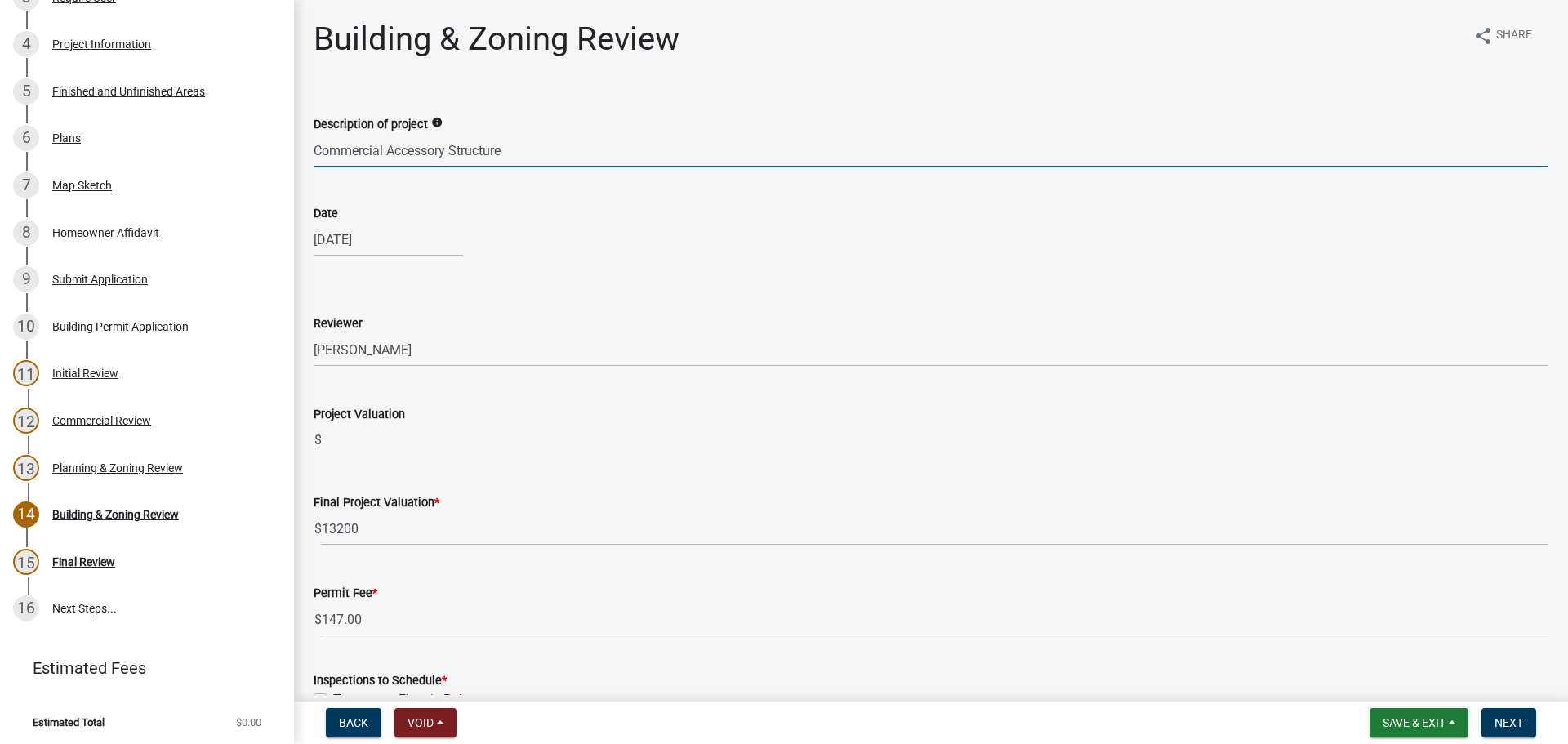
click at [539, 139] on input "Commercial Accessory Structure" at bounding box center [931, 150] width 1235 height 33
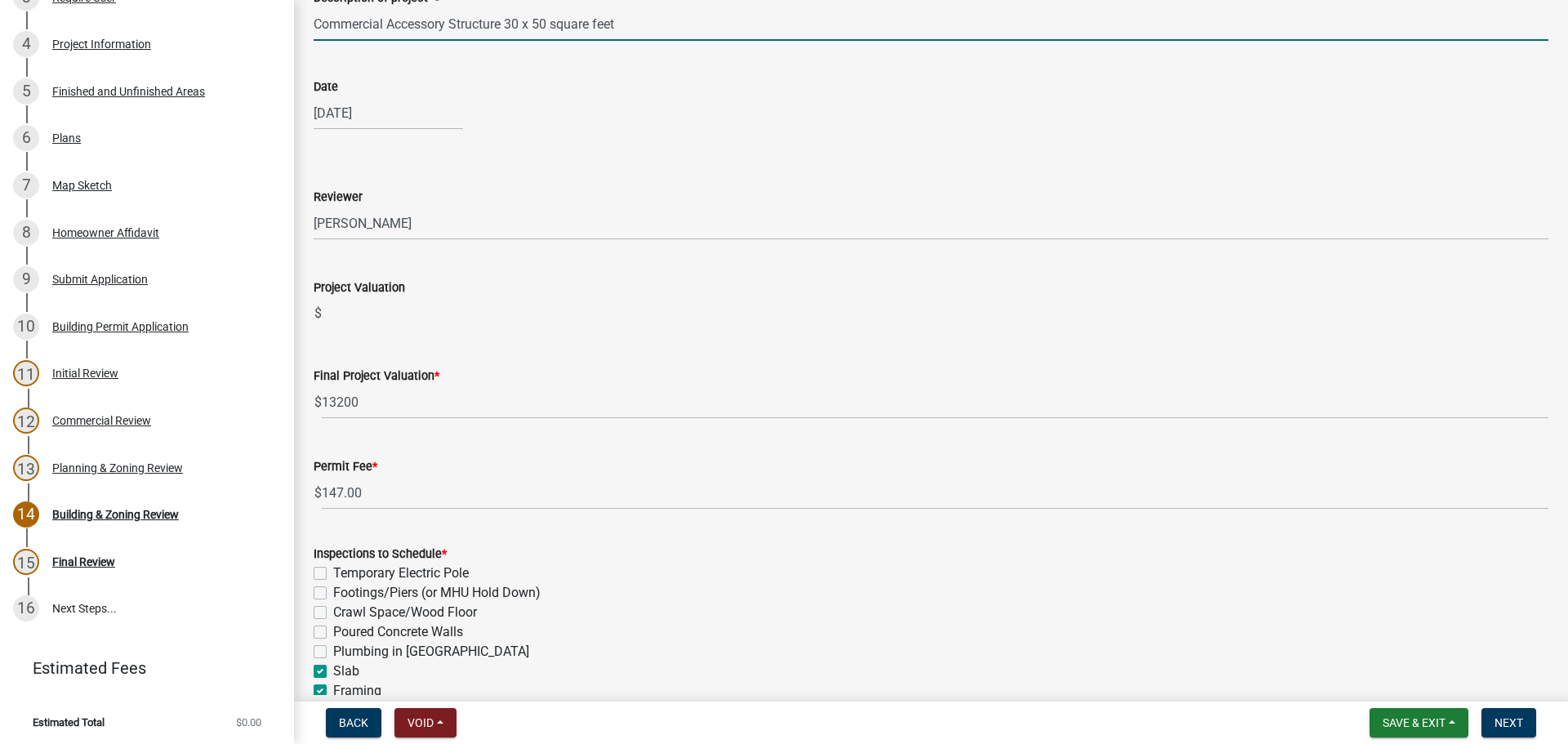
scroll to position [45, 0]
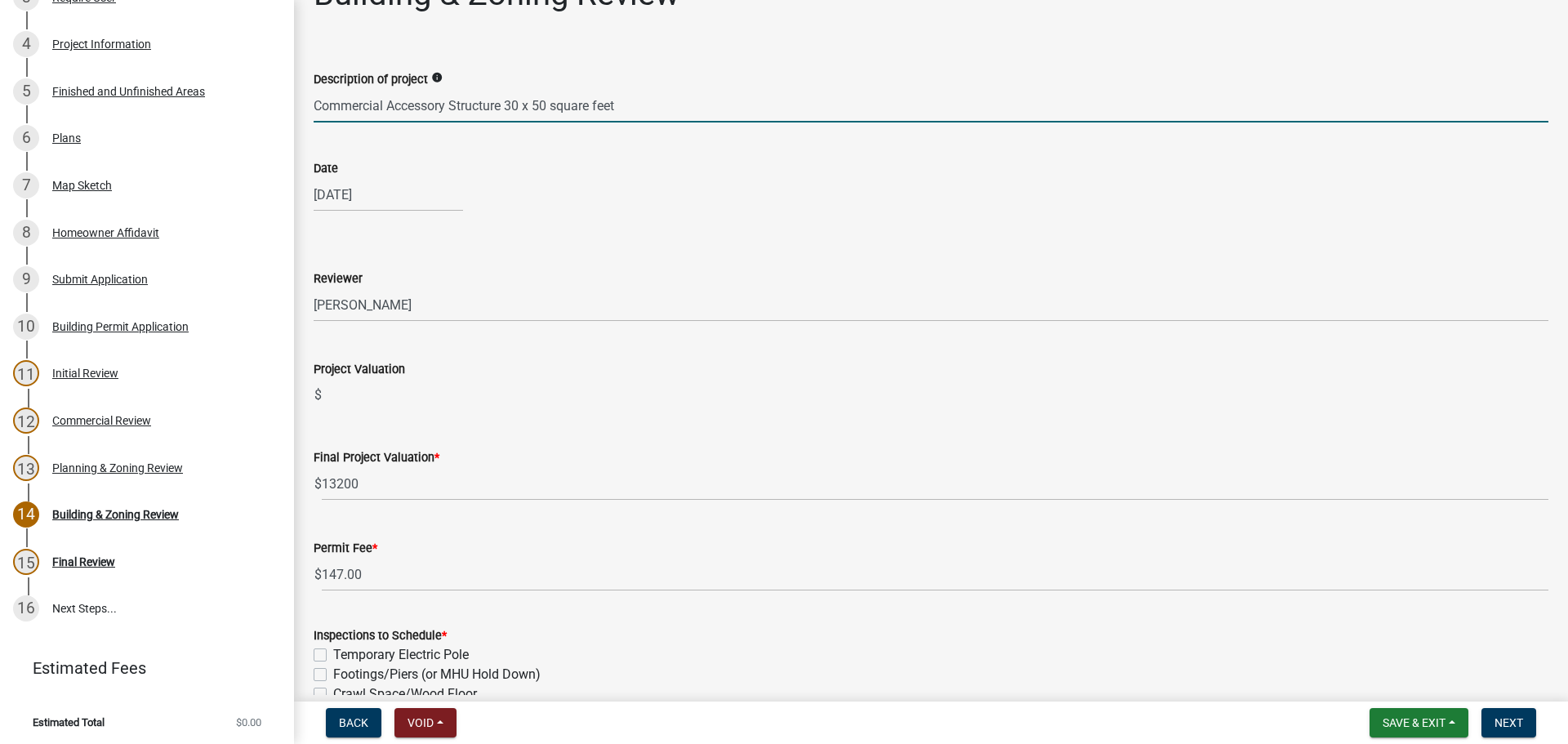
drag, startPoint x: 620, startPoint y: 112, endPoint x: 550, endPoint y: 105, distance: 70.3
click at [550, 105] on input "Commercial Accessory Structure 30 x 50 square feet" at bounding box center [931, 106] width 1235 height 33
click at [519, 99] on input "Commercial Accessory Structure 30 x 50'" at bounding box center [931, 106] width 1235 height 33
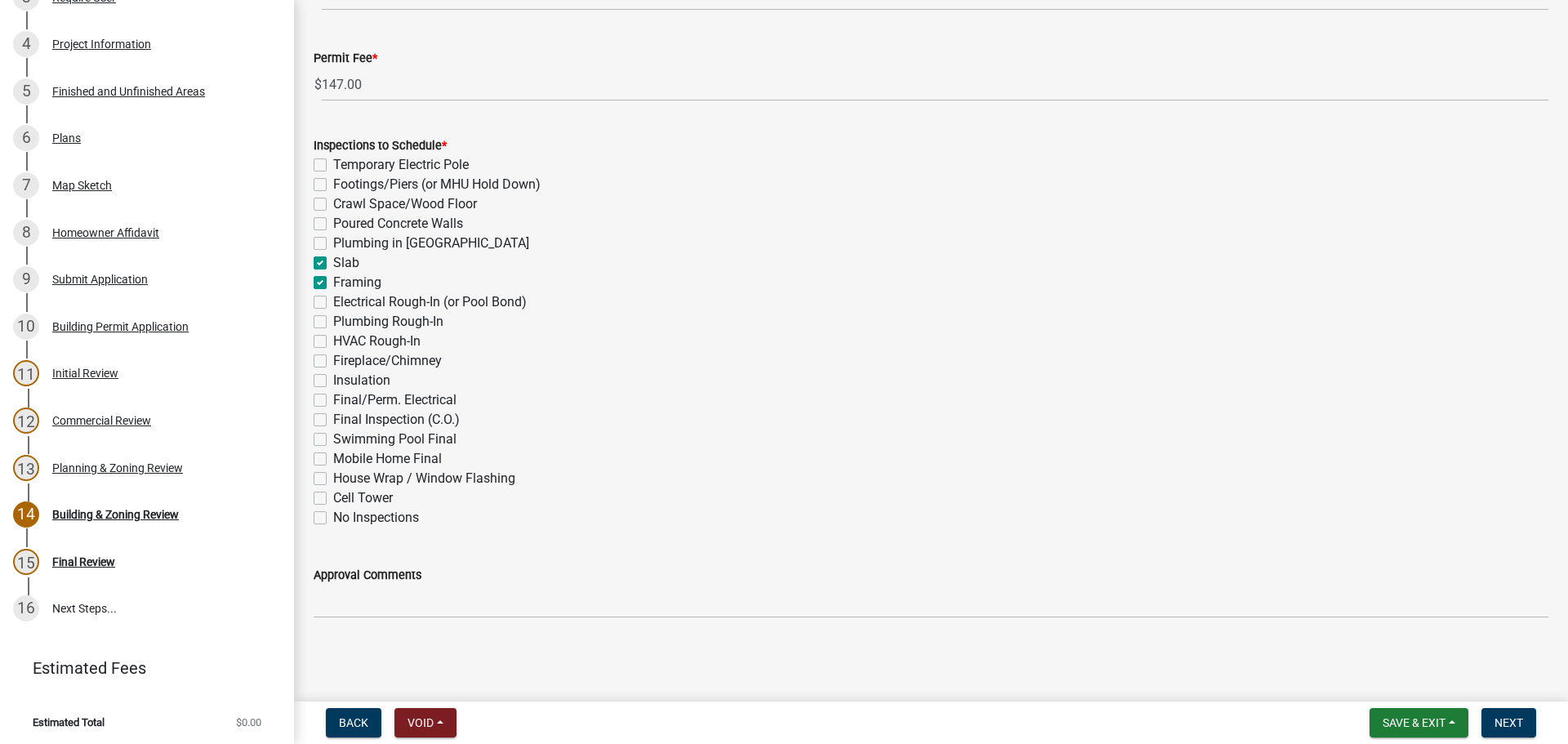
type input "Commercial Accessory Structure 30' x 50'"
click at [333, 398] on label "Final/Perm. Electrical" at bounding box center [395, 399] width 124 height 19
click at [333, 398] on input "Final/Perm. Electrical" at bounding box center [338, 395] width 11 height 11
checkbox input "true"
checkbox input "false"
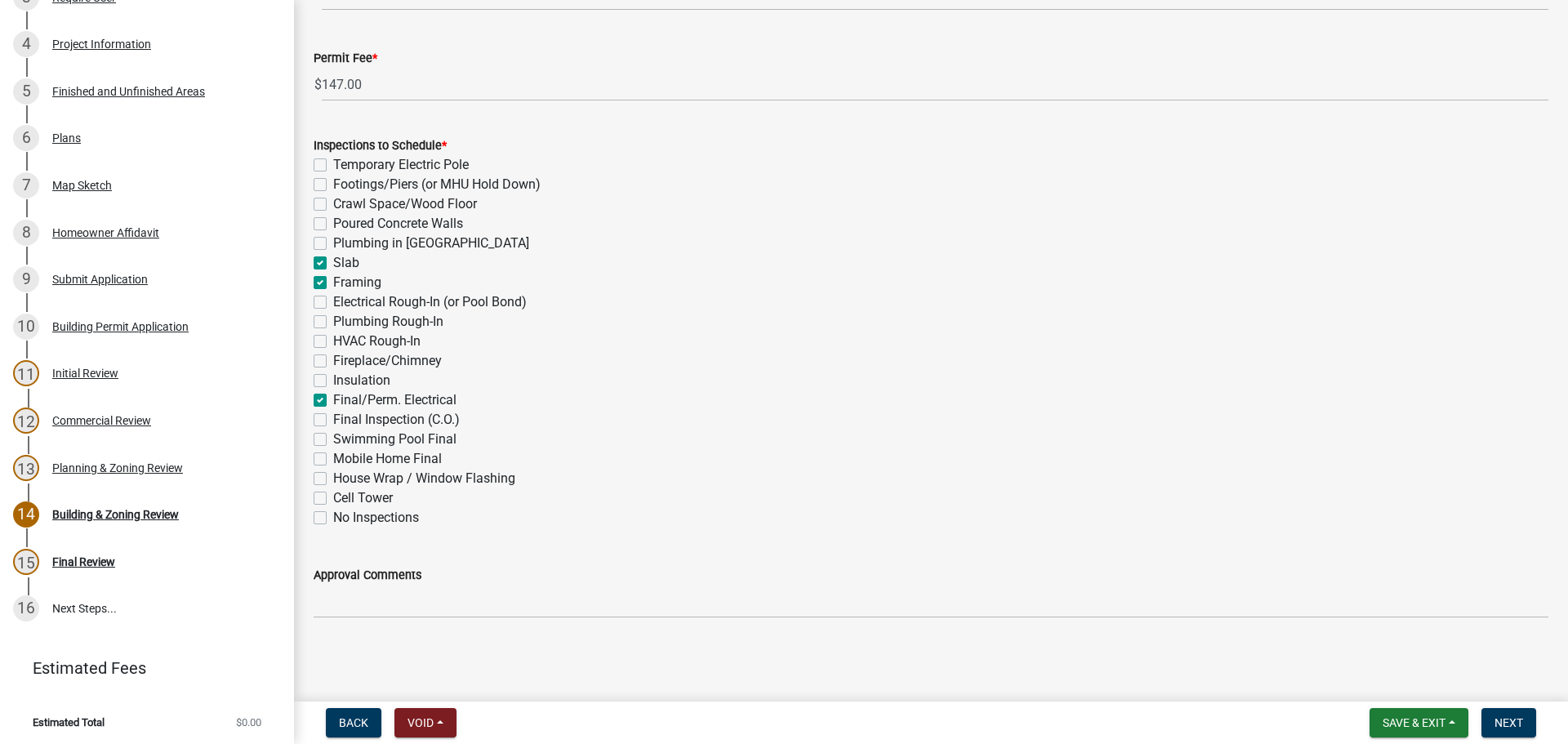
checkbox input "false"
checkbox input "true"
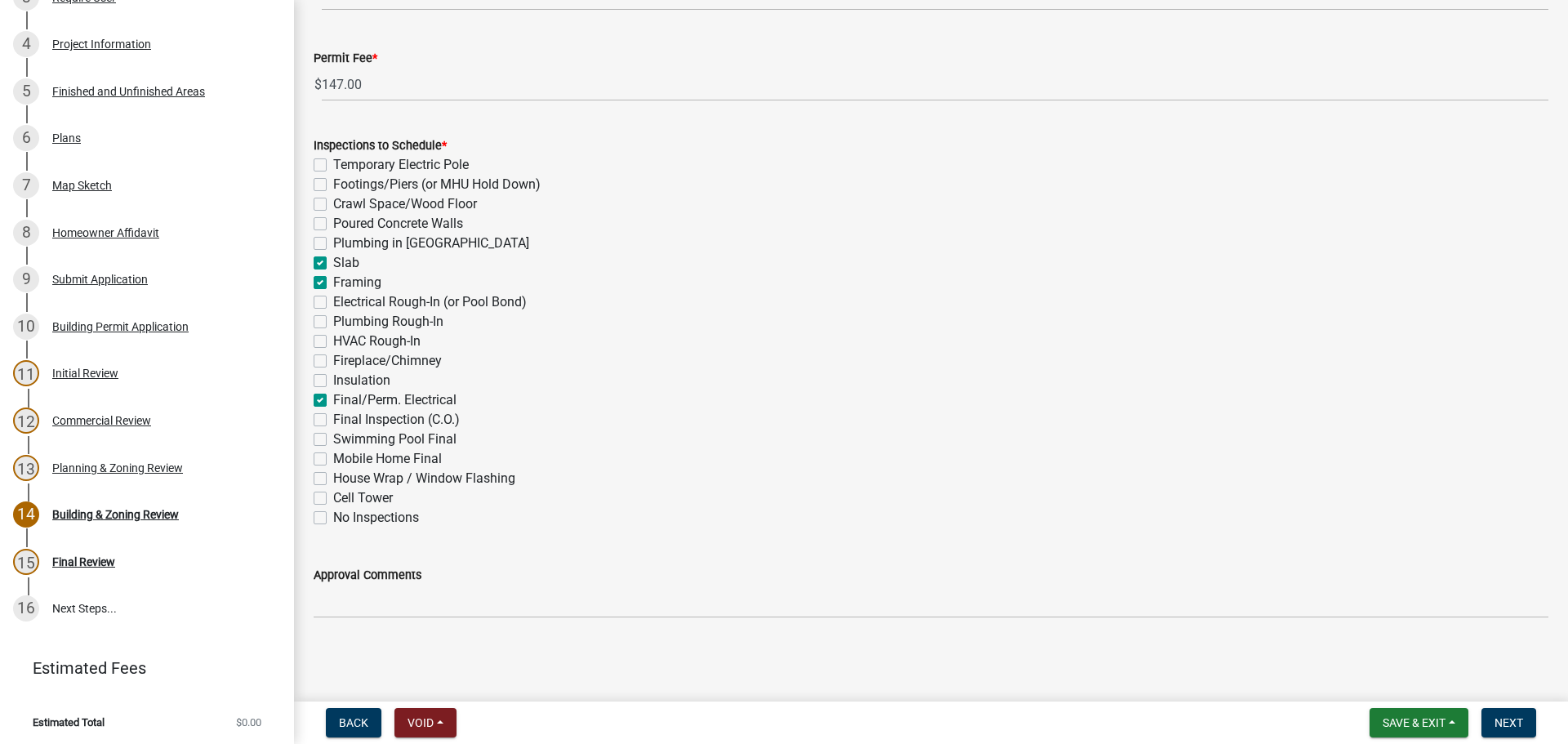
checkbox input "true"
checkbox input "false"
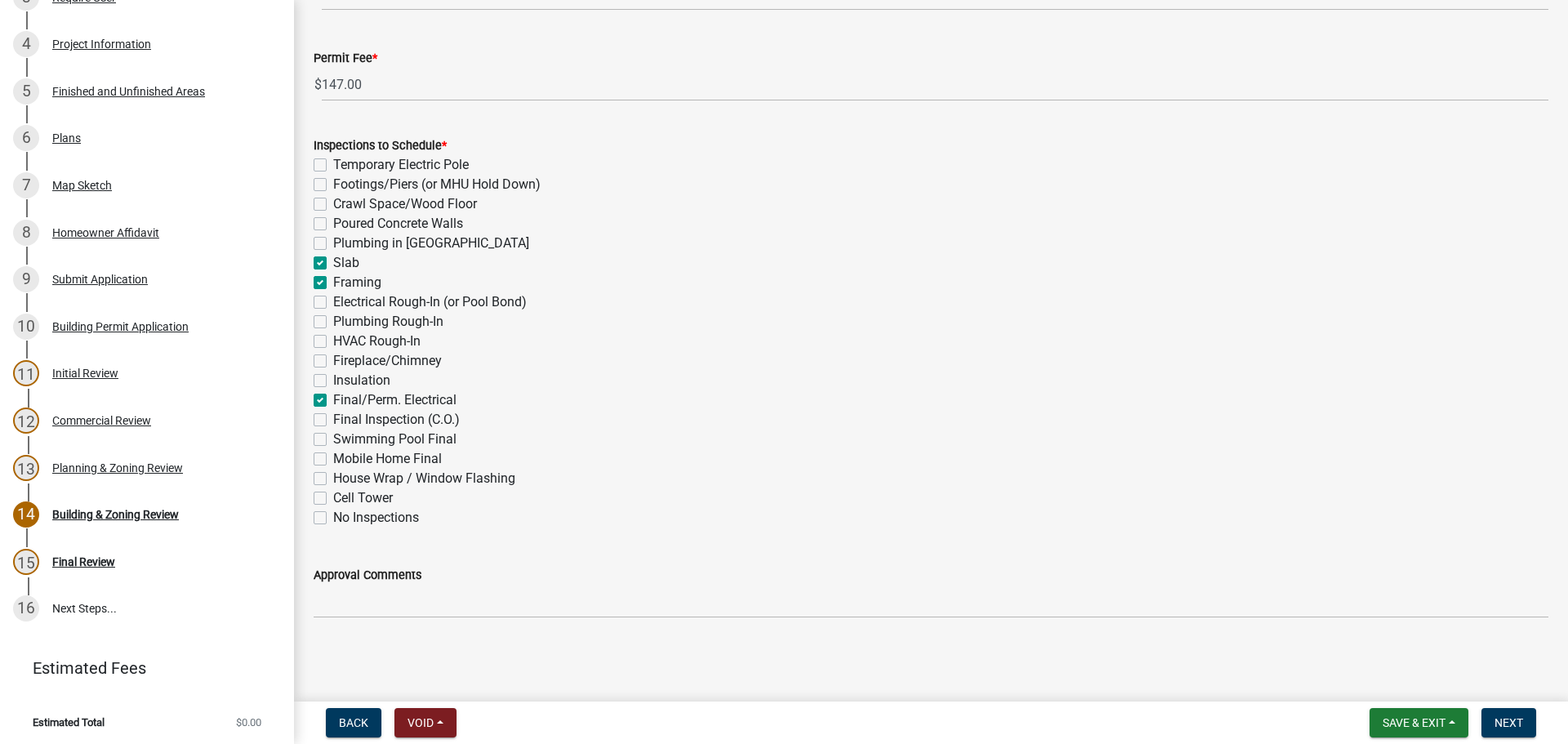
checkbox input "false"
checkbox input "true"
checkbox input "false"
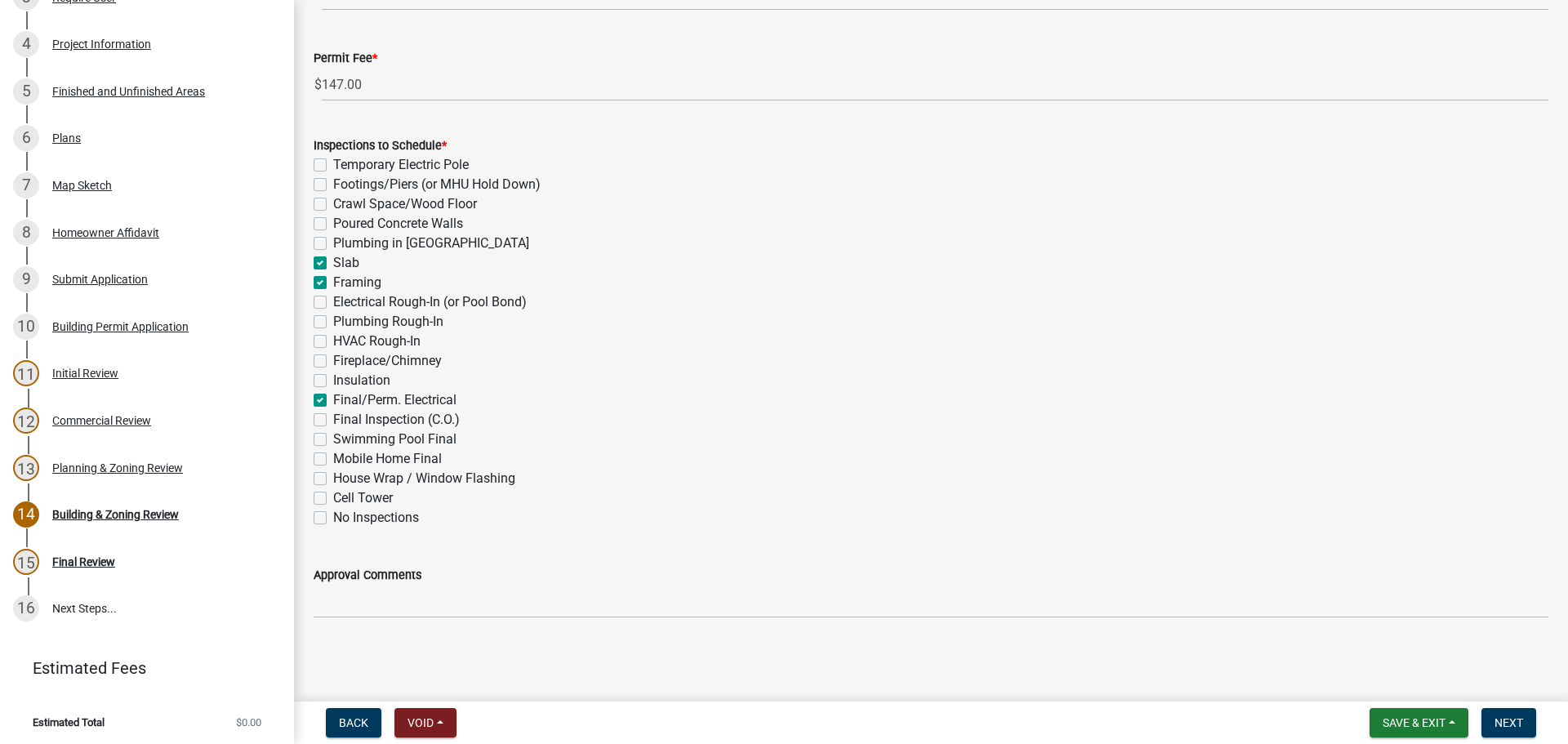
checkbox input "false"
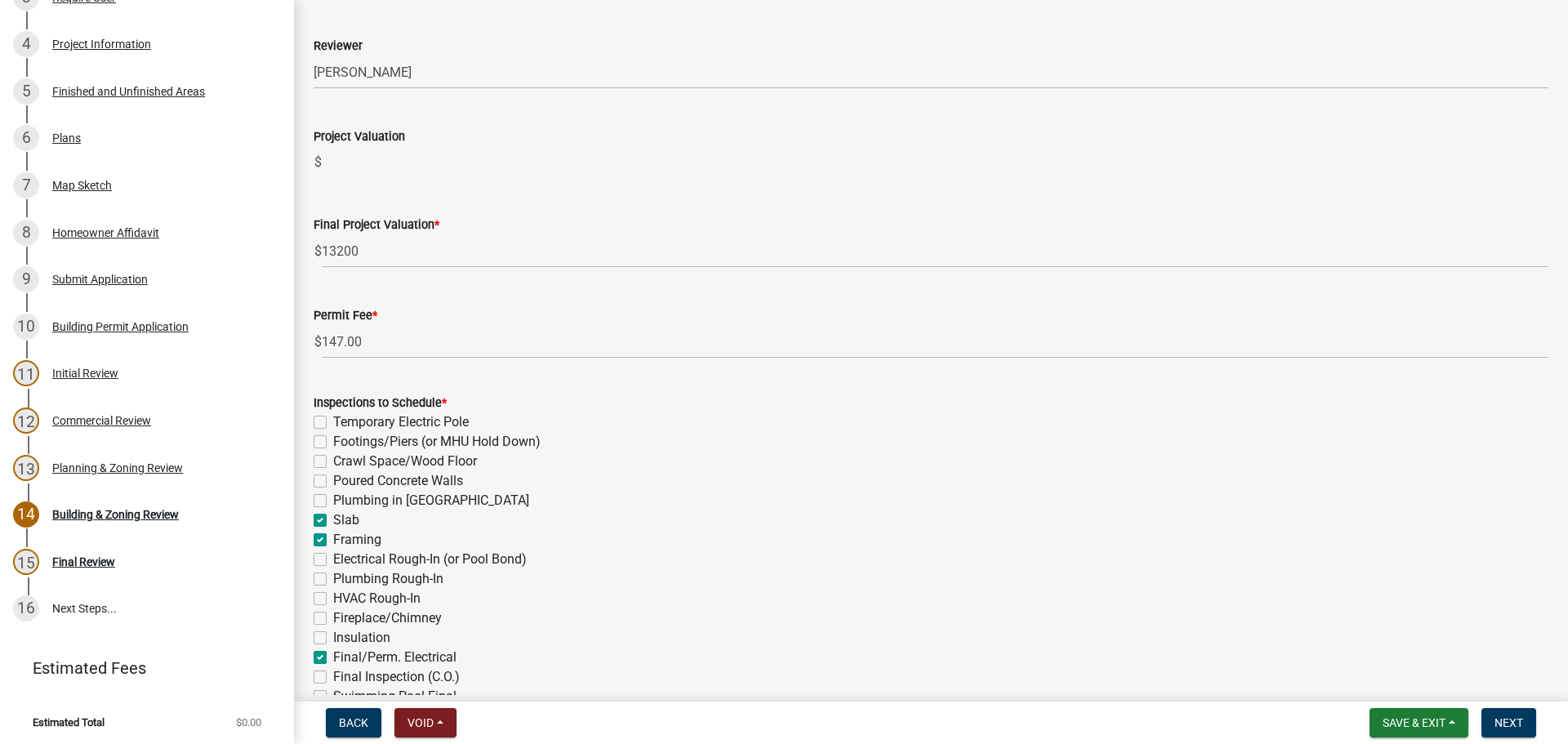
scroll to position [208, 0]
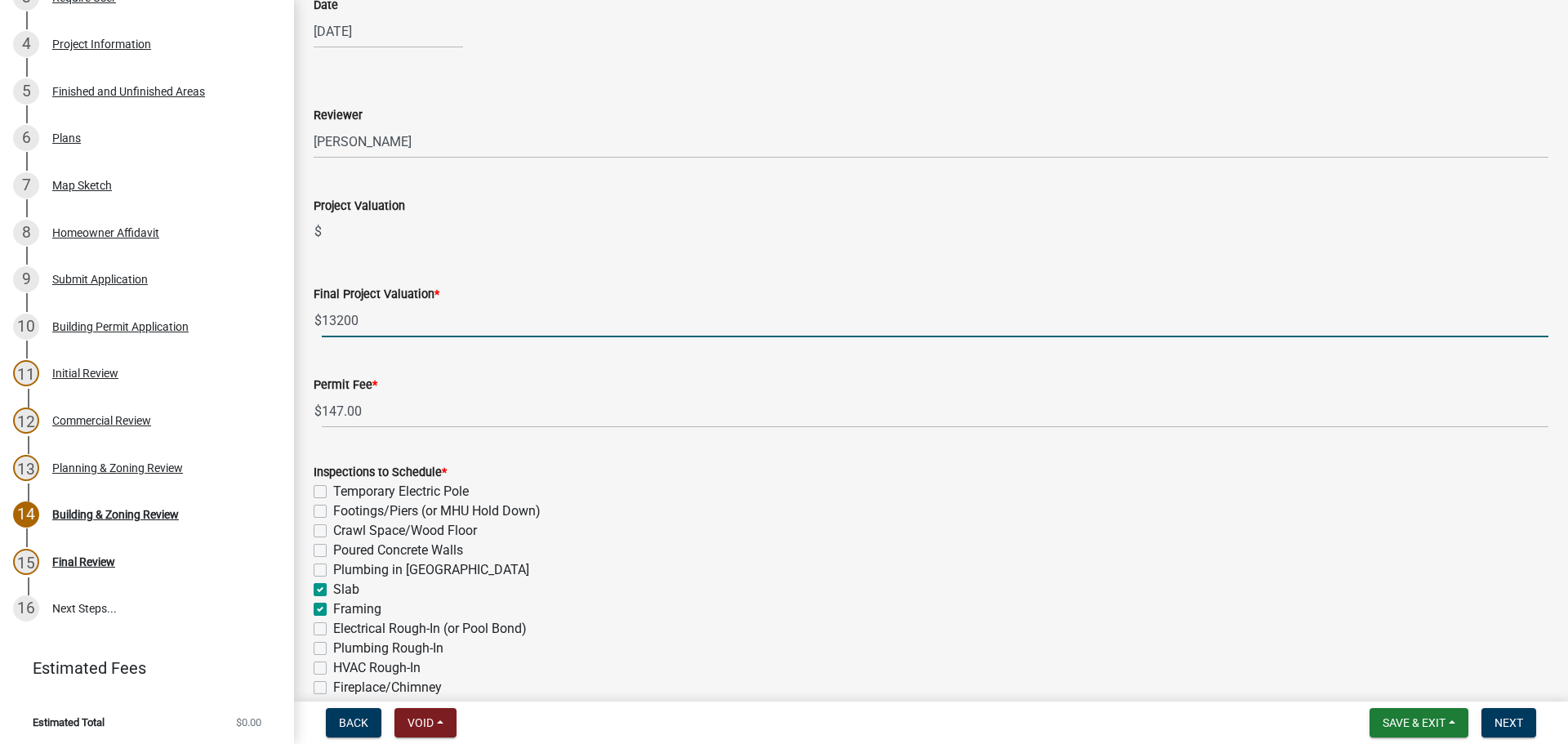
drag, startPoint x: 367, startPoint y: 322, endPoint x: 321, endPoint y: 320, distance: 46.0
click at [321, 320] on div "$ 13200" at bounding box center [931, 321] width 1235 height 33
type input "33000"
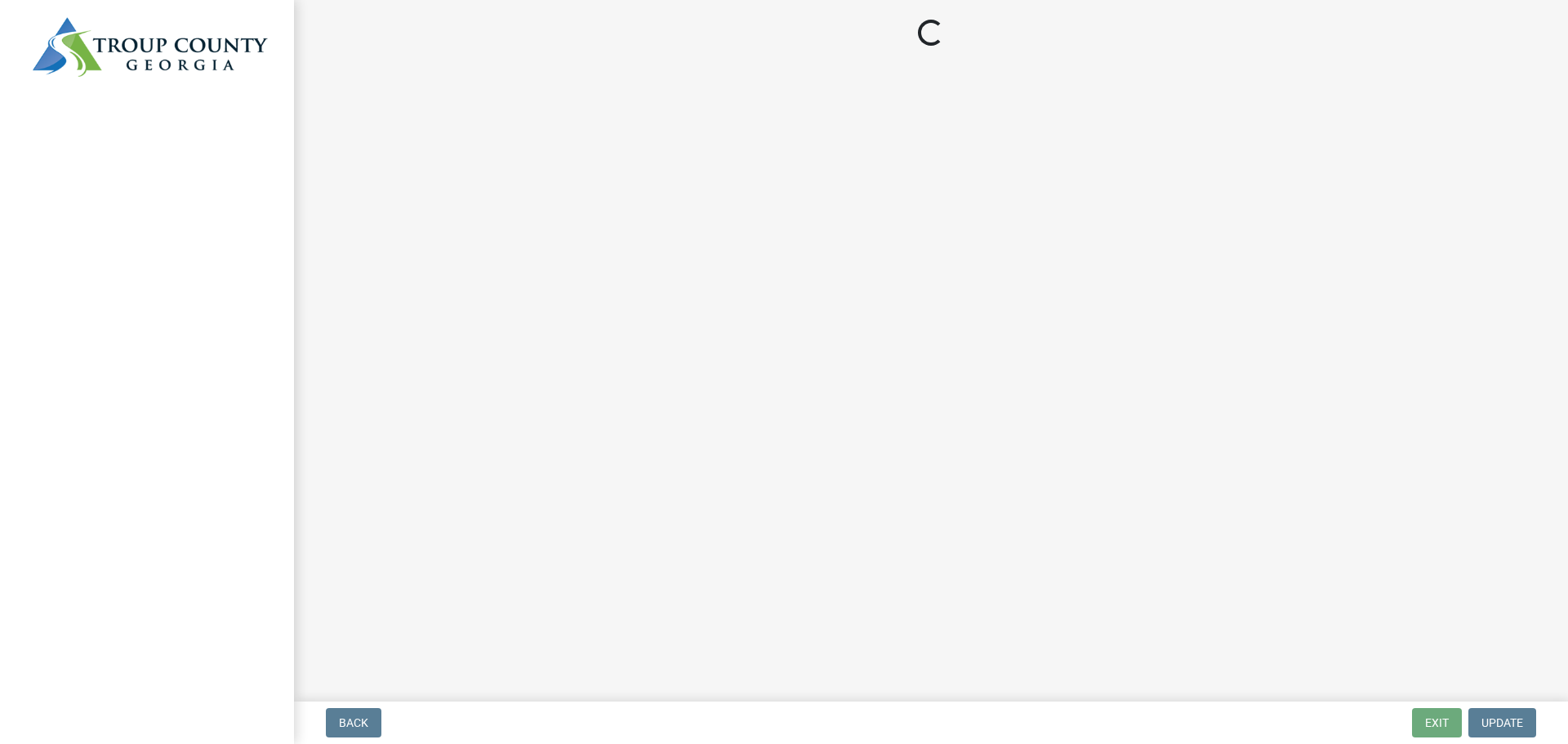
select select "3: 3"
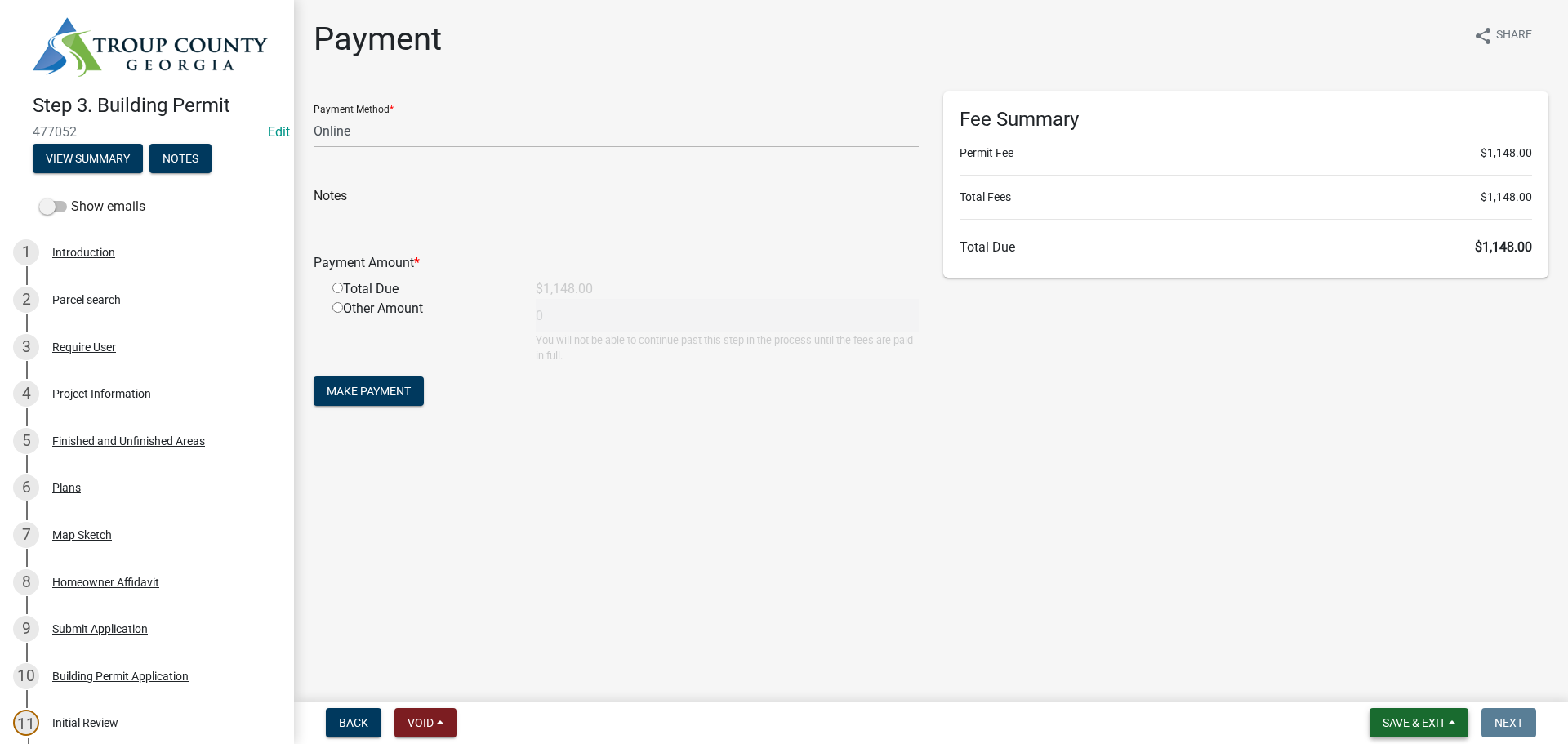
click at [1435, 725] on span "Save & Exit" at bounding box center [1414, 723] width 63 height 13
click at [1401, 684] on button "Save & Exit" at bounding box center [1403, 680] width 130 height 39
